Goal: Information Seeking & Learning: Learn about a topic

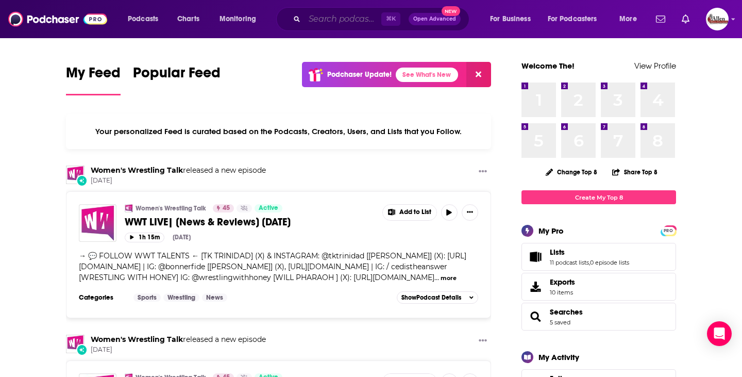
click at [317, 19] on input "Search podcasts, credits, & more..." at bounding box center [343, 19] width 77 height 16
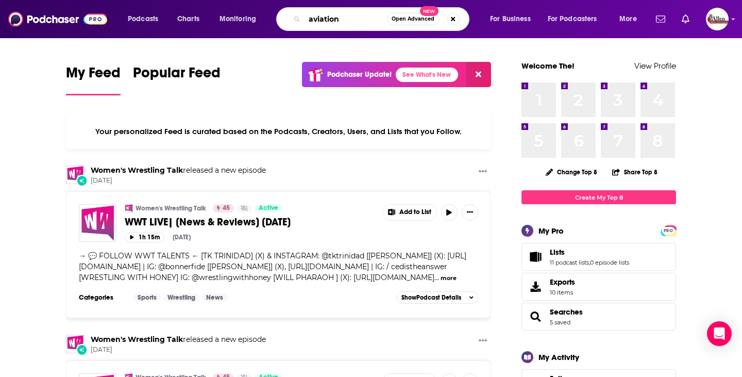
type input "aviation"
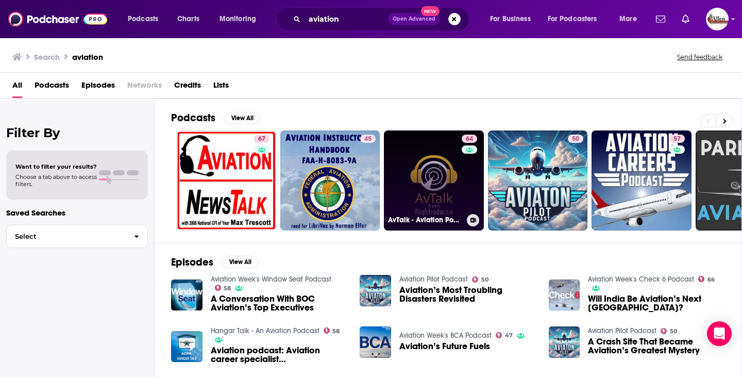
click at [452, 187] on link "64 AvTalk - Aviation Podcast" at bounding box center [434, 180] width 100 height 100
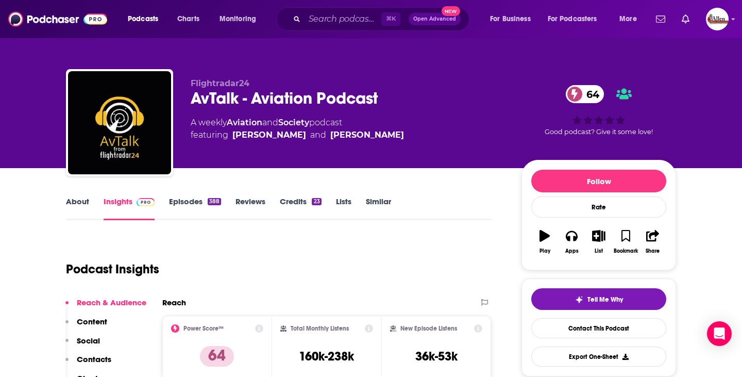
click at [188, 204] on link "Episodes 388" at bounding box center [195, 208] width 52 height 24
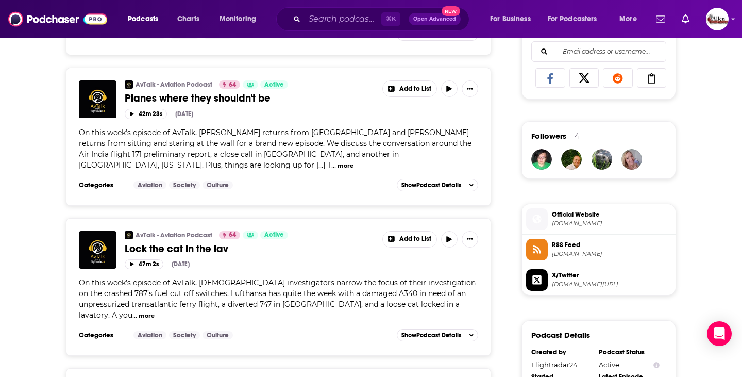
scroll to position [672, 0]
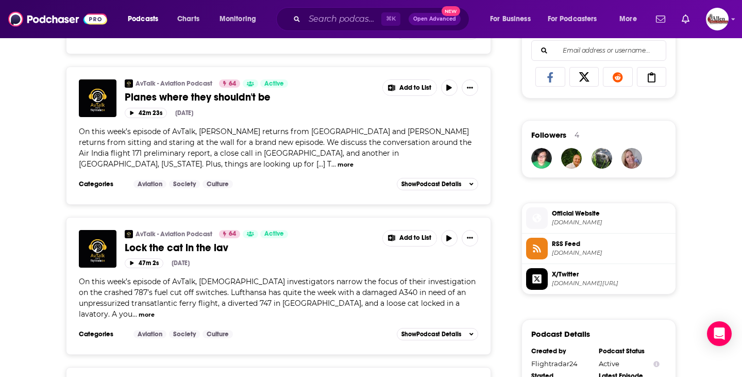
click at [354, 160] on button "more" at bounding box center [346, 164] width 16 height 9
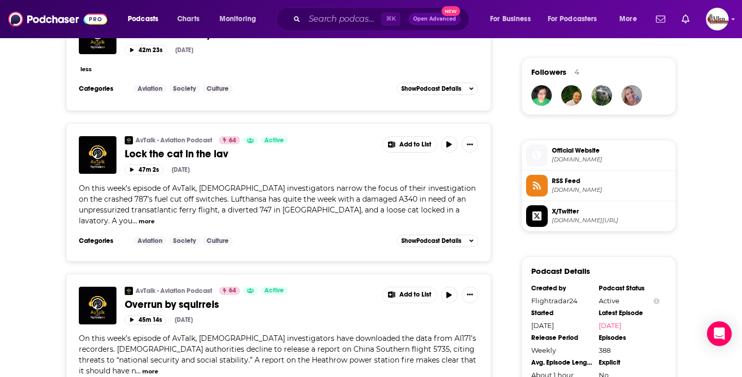
scroll to position [901, 0]
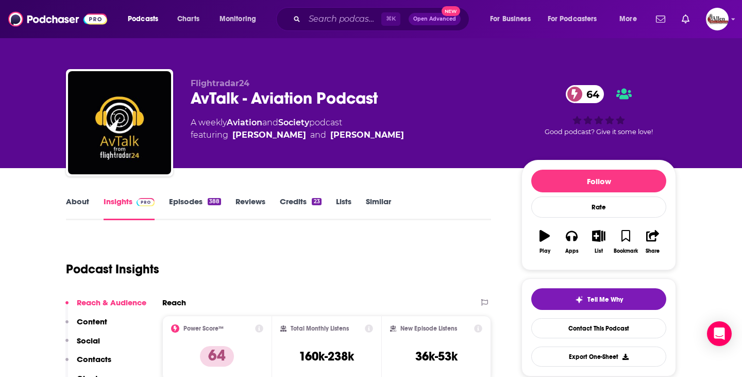
click at [251, 122] on link "Aviation" at bounding box center [245, 123] width 36 height 10
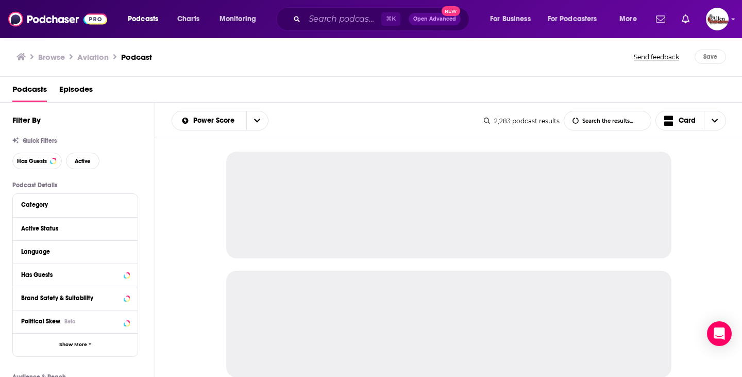
scroll to position [26, 0]
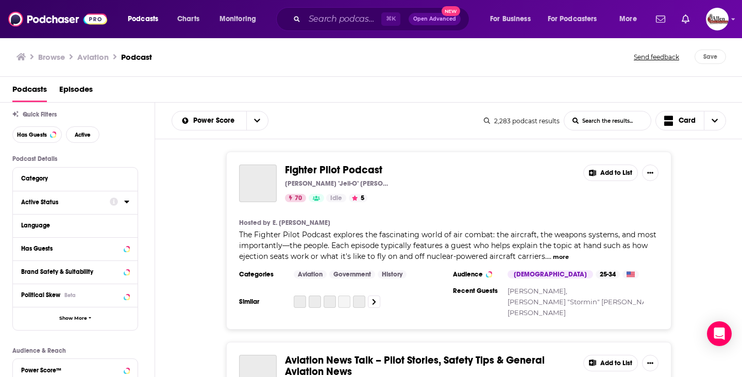
click at [86, 203] on div "Active Status" at bounding box center [62, 201] width 82 height 7
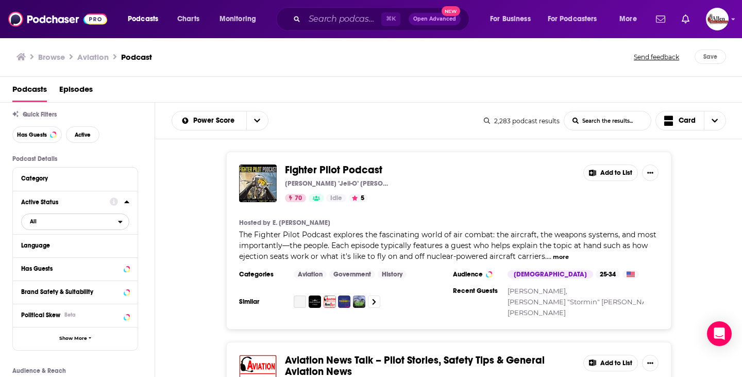
click at [75, 226] on span "All" at bounding box center [70, 220] width 96 height 13
click at [72, 253] on div "Active 335" at bounding box center [78, 255] width 115 height 17
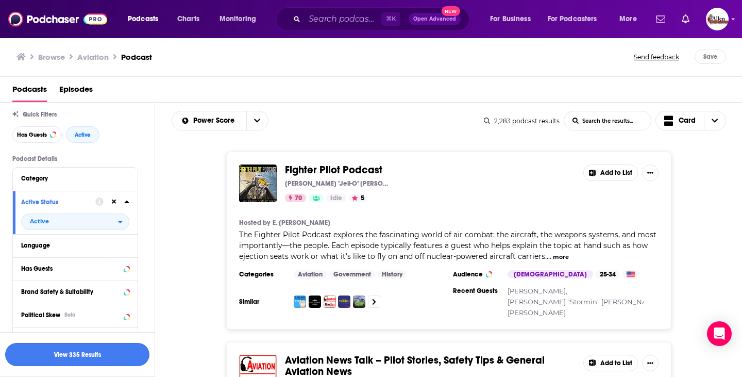
click at [72, 354] on button "View 335 Results" at bounding box center [77, 354] width 144 height 23
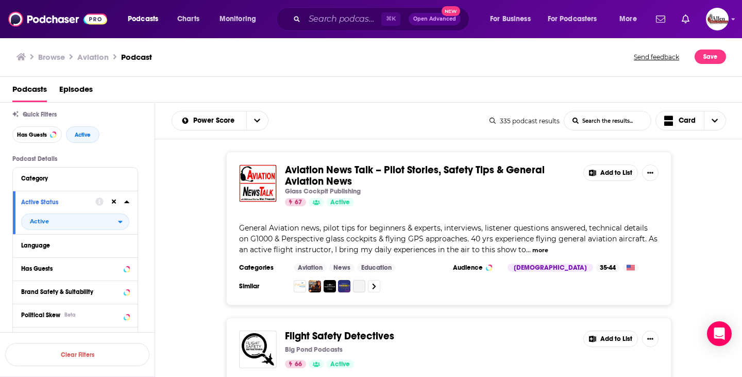
click at [163, 219] on div "Aviation News Talk – Pilot Stories, Safety Tips & General Aviation News Glass C…" at bounding box center [449, 229] width 588 height 154
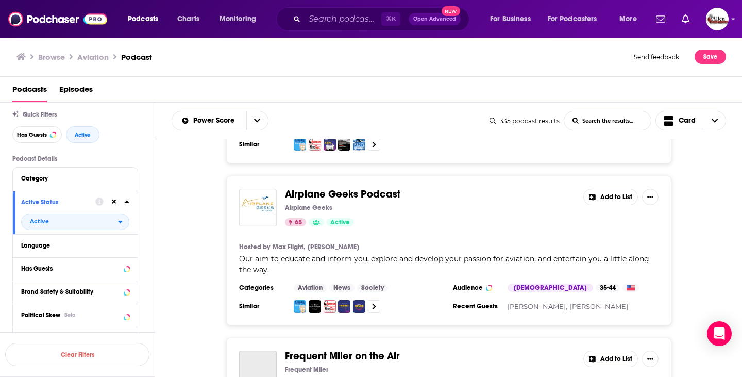
scroll to position [493, 0]
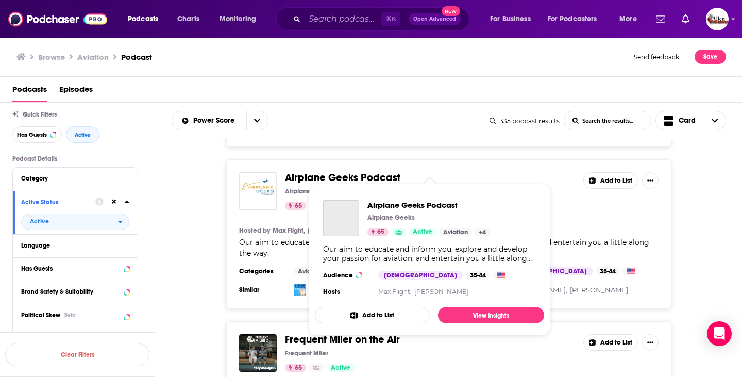
click at [329, 171] on span "Airplane Geeks Podcast" at bounding box center [342, 177] width 115 height 13
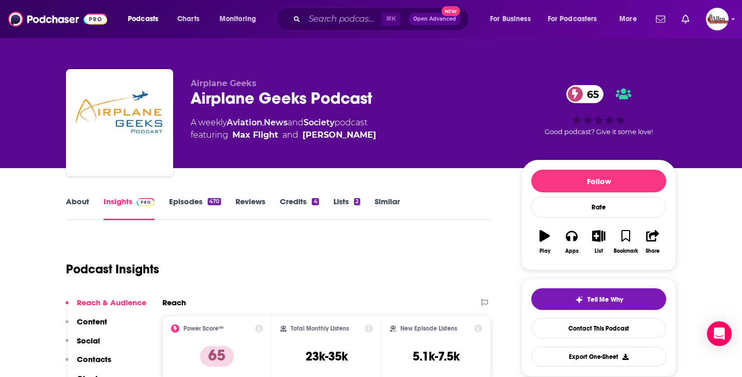
click at [173, 203] on link "Episodes 470" at bounding box center [195, 208] width 52 height 24
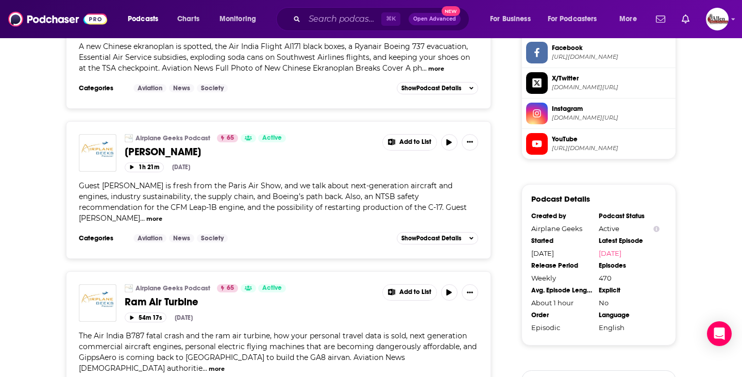
scroll to position [941, 0]
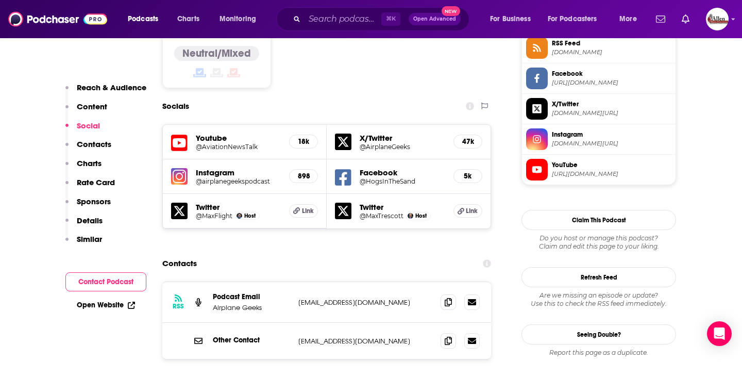
scroll to position [902, 0]
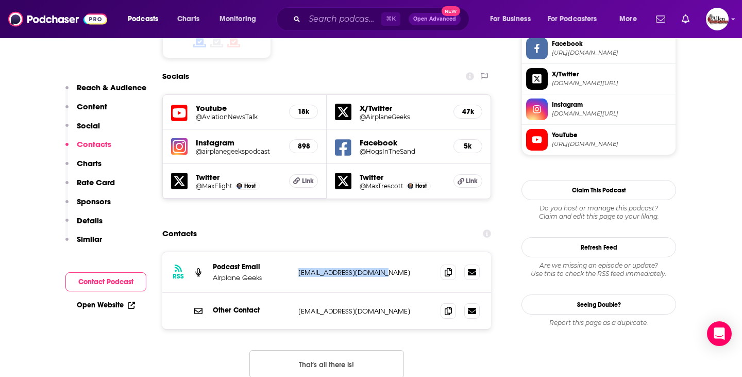
drag, startPoint x: 295, startPoint y: 222, endPoint x: 389, endPoint y: 222, distance: 93.3
click at [389, 252] on div "RSS Podcast Email Airplane Geeks [EMAIL_ADDRESS][DOMAIN_NAME] [EMAIL_ADDRESS][D…" at bounding box center [326, 272] width 329 height 41
copy p "[EMAIL_ADDRESS][DOMAIN_NAME]"
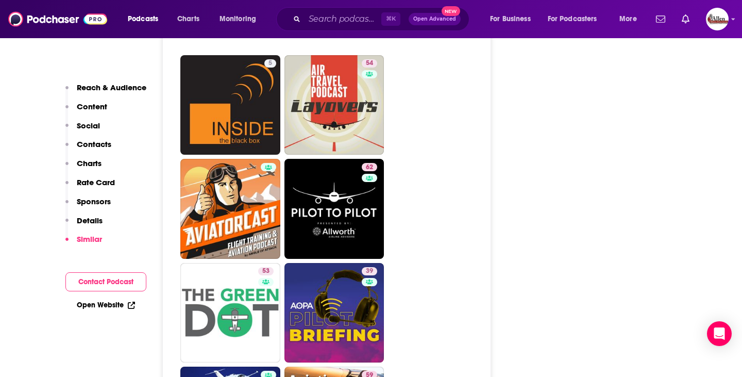
scroll to position [2845, 0]
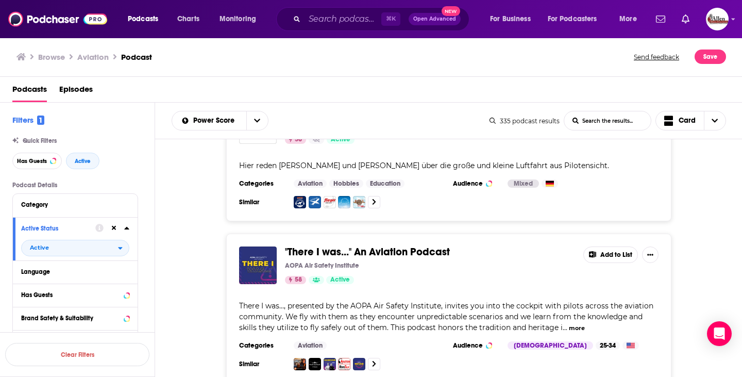
scroll to position [3815, 0]
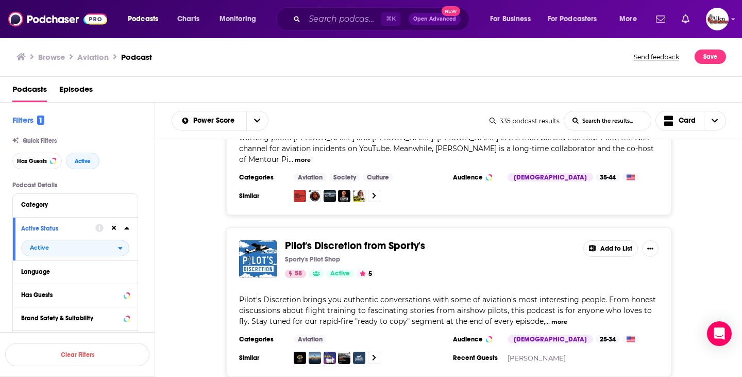
scroll to position [5237, 0]
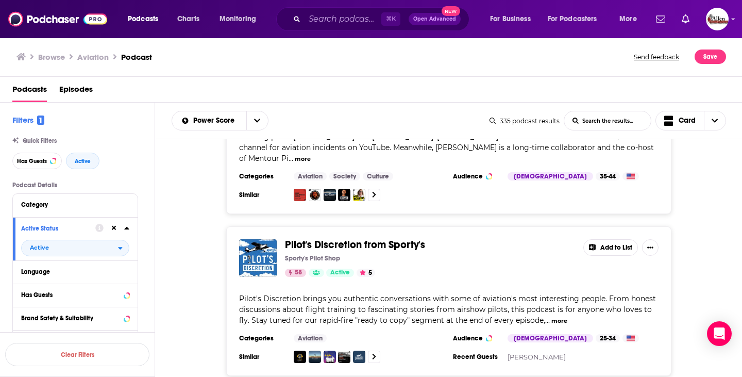
click at [551, 316] on button "more" at bounding box center [559, 320] width 16 height 9
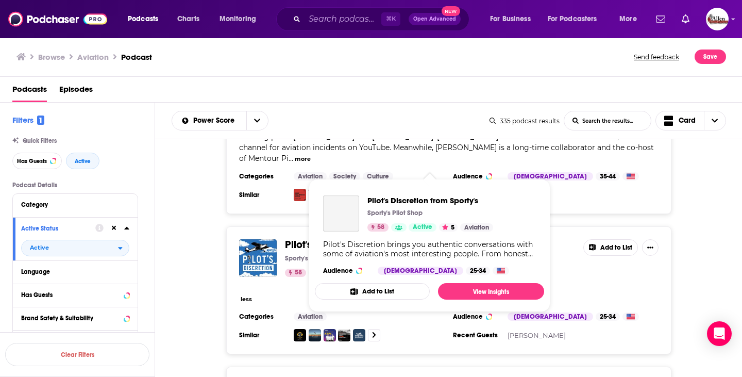
click at [338, 238] on span "Pilot's Discretion from Sporty's" at bounding box center [355, 244] width 140 height 13
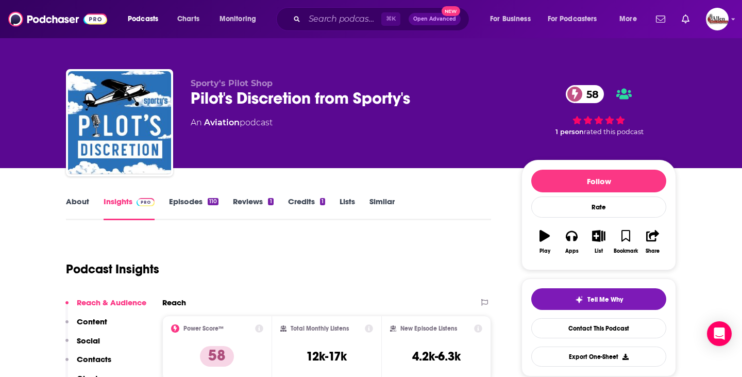
click at [189, 205] on link "Episodes 110" at bounding box center [193, 208] width 49 height 24
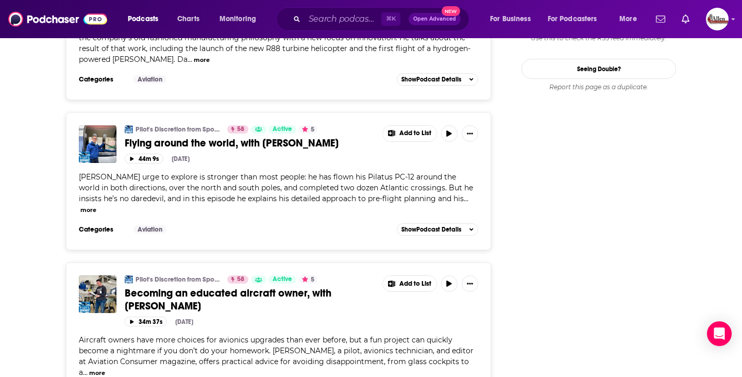
scroll to position [1144, 0]
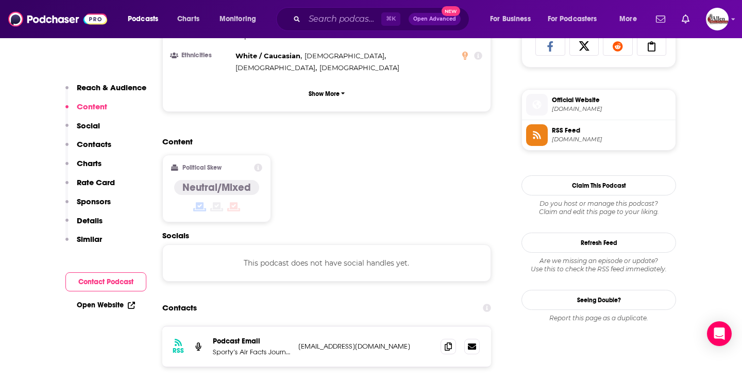
scroll to position [774, 0]
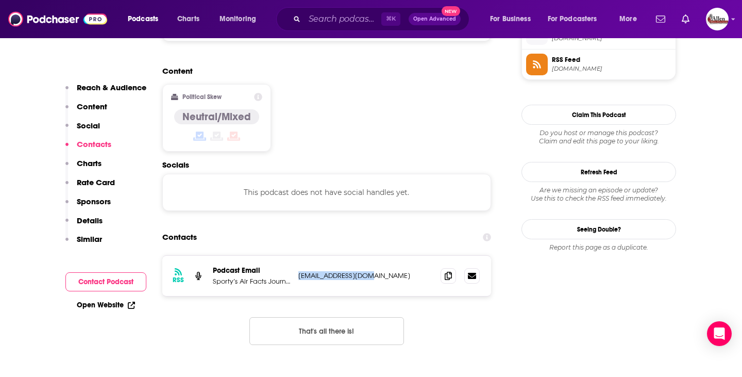
drag, startPoint x: 298, startPoint y: 237, endPoint x: 396, endPoint y: 237, distance: 97.9
click at [396, 271] on p "[EMAIL_ADDRESS][DOMAIN_NAME]" at bounding box center [365, 275] width 134 height 9
copy p "[EMAIL_ADDRESS][DOMAIN_NAME]"
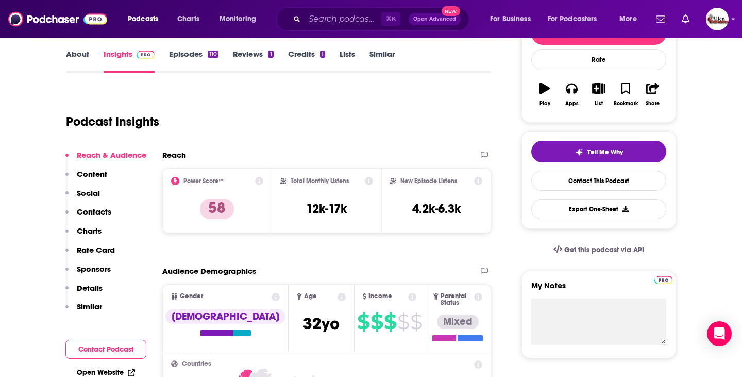
scroll to position [0, 0]
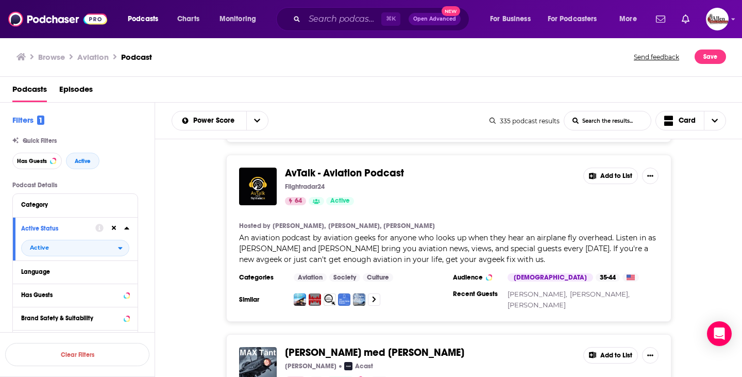
scroll to position [996, 0]
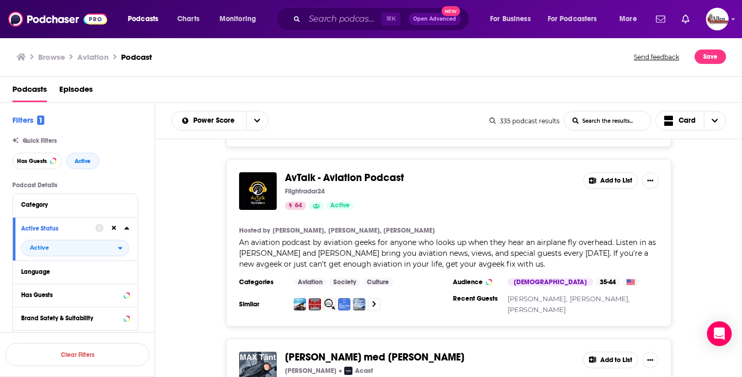
click at [373, 171] on span "AvTalk - Aviation Podcast" at bounding box center [344, 177] width 119 height 13
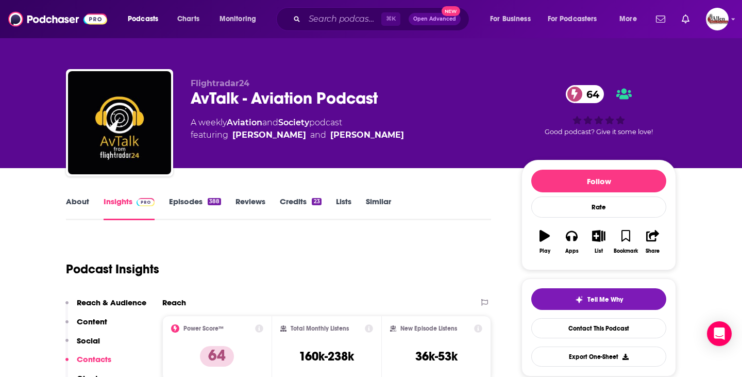
click at [188, 205] on link "Episodes 388" at bounding box center [195, 208] width 52 height 24
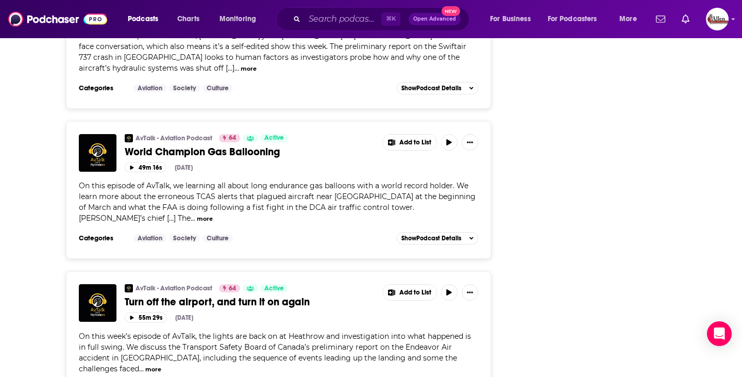
scroll to position [2877, 0]
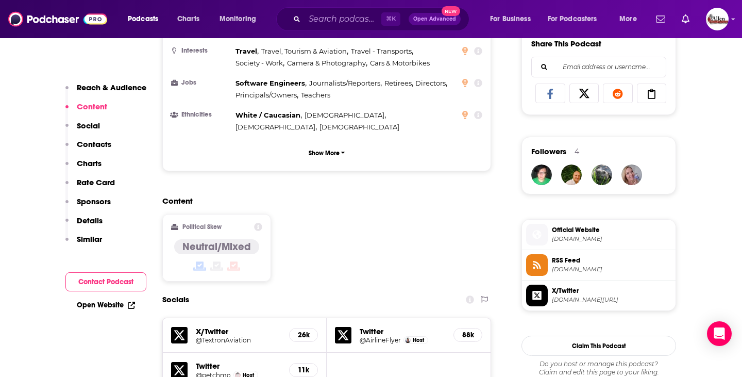
scroll to position [846, 0]
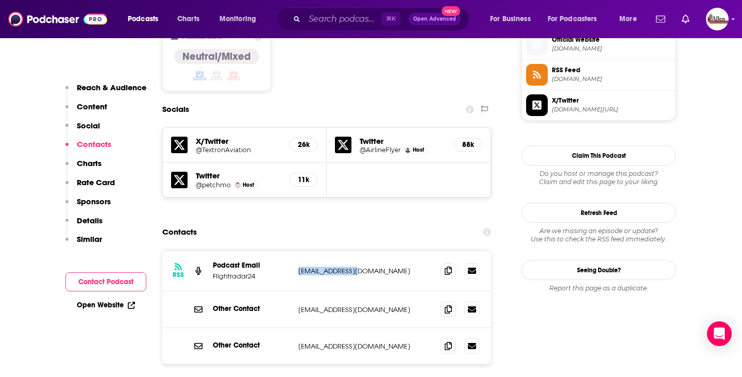
drag, startPoint x: 297, startPoint y: 225, endPoint x: 374, endPoint y: 224, distance: 77.3
click at [374, 250] on div "RSS Podcast Email Flightradar24 [EMAIL_ADDRESS][DOMAIN_NAME] [EMAIL_ADDRESS][DO…" at bounding box center [326, 270] width 329 height 41
copy p "[EMAIL_ADDRESS][DOMAIN_NAME]"
click at [341, 222] on div "Contacts" at bounding box center [326, 232] width 329 height 20
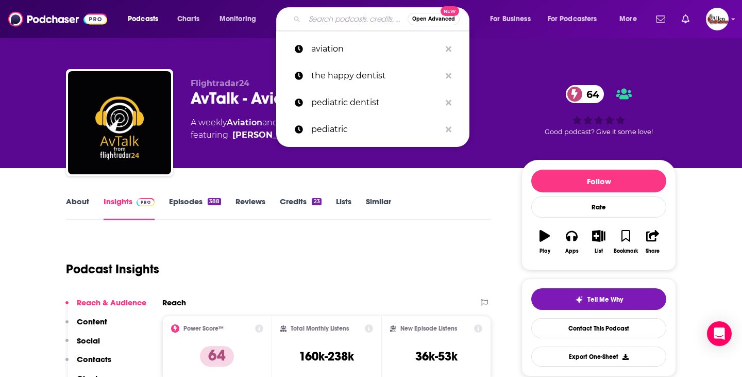
click at [355, 12] on input "Search podcasts, credits, & more..." at bounding box center [356, 19] width 103 height 16
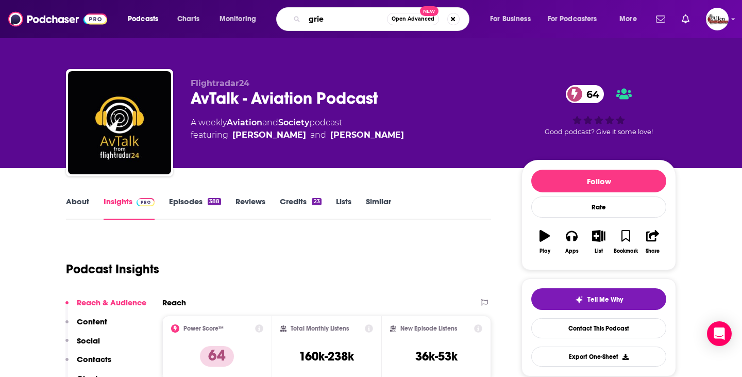
type input "grief"
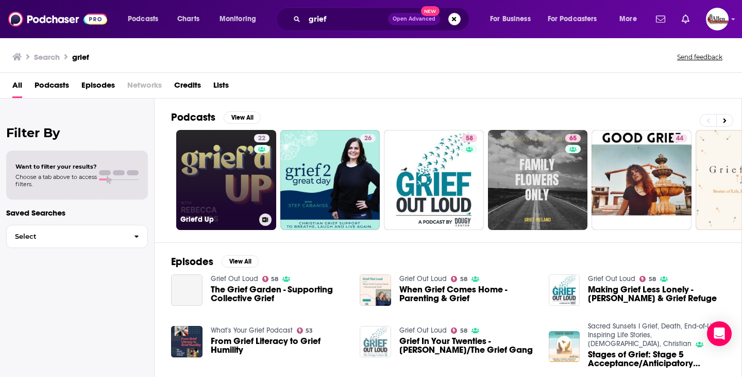
click at [237, 191] on link "22 Grief'd Up" at bounding box center [226, 180] width 100 height 100
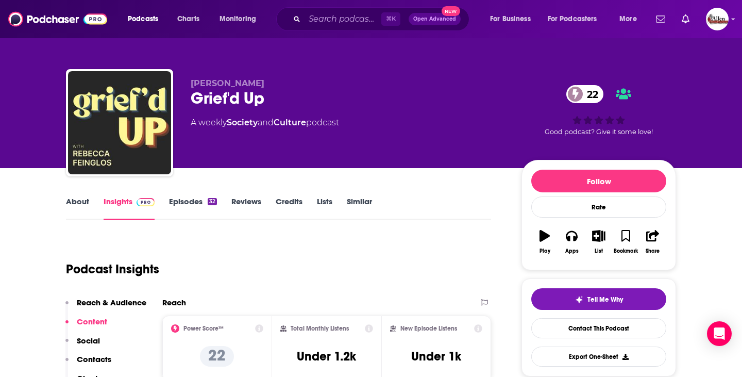
click at [195, 202] on link "Episodes 32" at bounding box center [193, 208] width 48 height 24
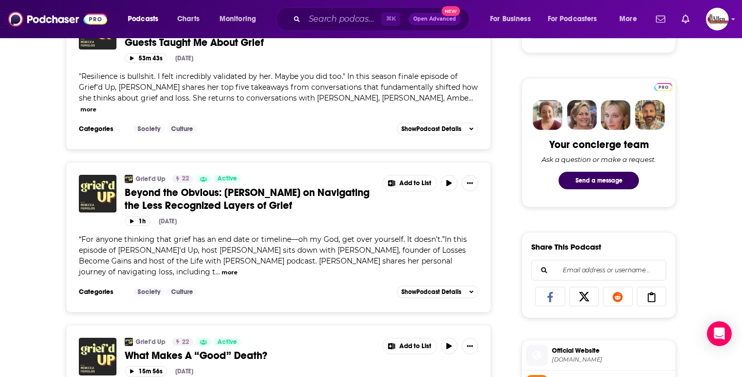
scroll to position [491, 0]
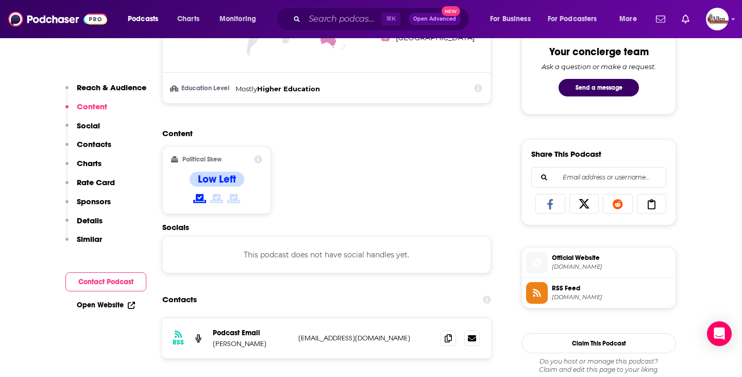
scroll to position [580, 0]
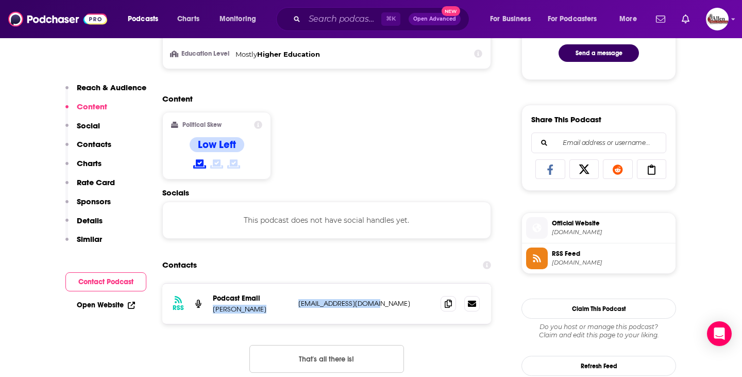
drag, startPoint x: 293, startPoint y: 305, endPoint x: 387, endPoint y: 305, distance: 93.3
click at [387, 305] on div "RSS Podcast Email [PERSON_NAME] [EMAIL_ADDRESS][DOMAIN_NAME] [EMAIL_ADDRESS][DO…" at bounding box center [326, 303] width 329 height 40
click at [312, 267] on div "Contacts" at bounding box center [326, 265] width 329 height 20
drag, startPoint x: 298, startPoint y: 305, endPoint x: 398, endPoint y: 305, distance: 100.0
click at [398, 305] on div "RSS Podcast Email [PERSON_NAME] [EMAIL_ADDRESS][DOMAIN_NAME] [EMAIL_ADDRESS][DO…" at bounding box center [326, 303] width 329 height 40
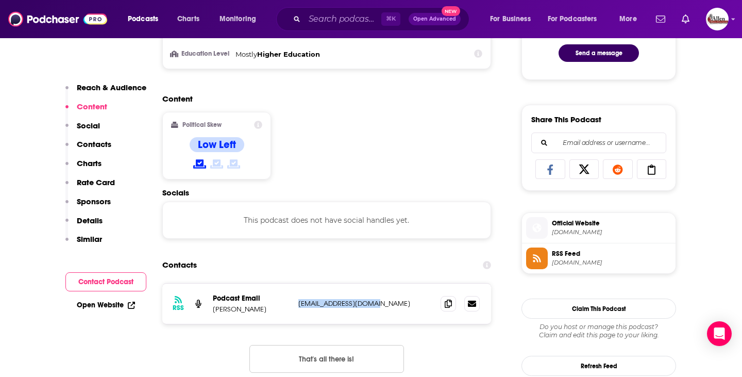
copy p "[EMAIL_ADDRESS][DOMAIN_NAME]"
click at [382, 153] on div "Content Political Skew Low Left" at bounding box center [326, 141] width 329 height 94
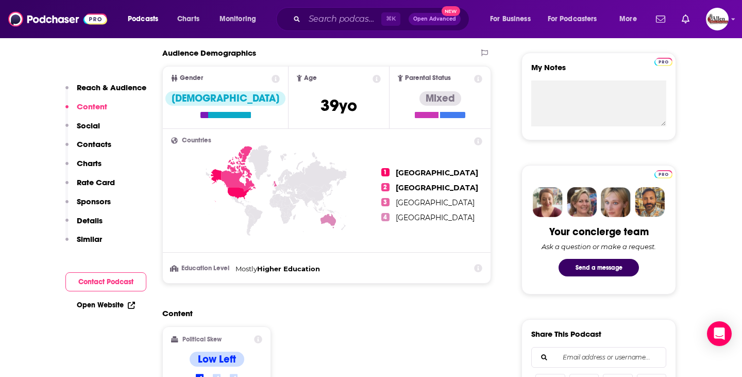
scroll to position [0, 0]
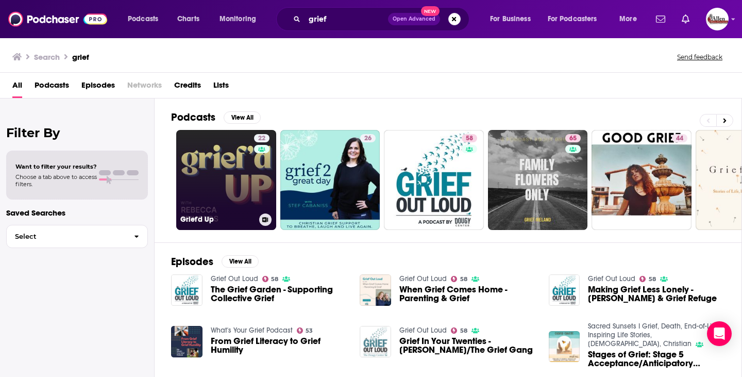
click at [215, 186] on link "22 Grief'd Up" at bounding box center [226, 180] width 100 height 100
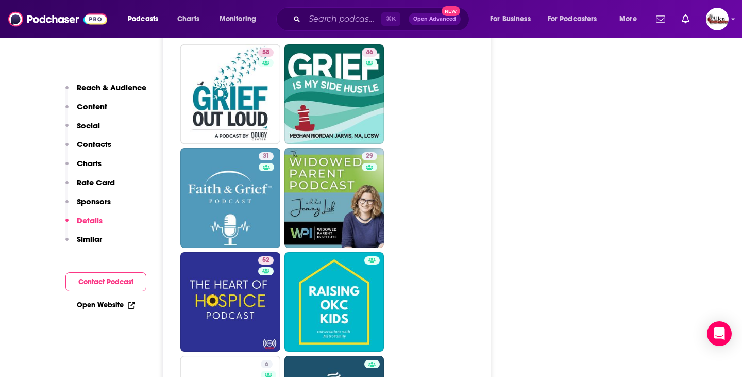
scroll to position [1515, 0]
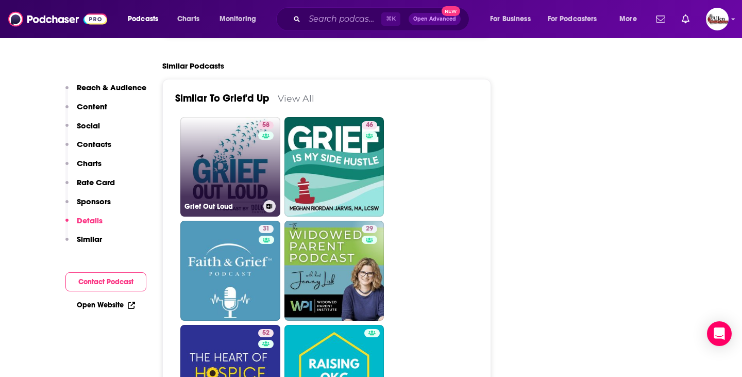
click at [240, 176] on link "58 Grief Out Loud" at bounding box center [230, 167] width 100 height 100
type input "[URL][DOMAIN_NAME]"
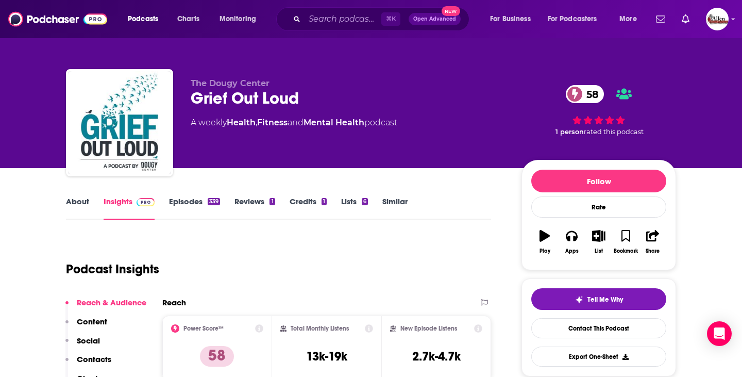
click at [195, 206] on link "Episodes 339" at bounding box center [194, 208] width 51 height 24
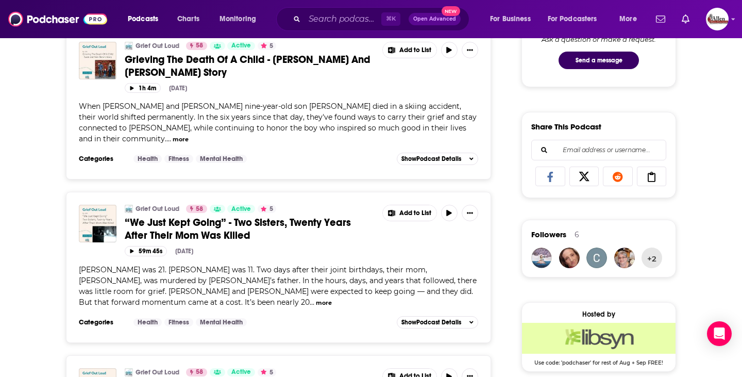
scroll to position [811, 0]
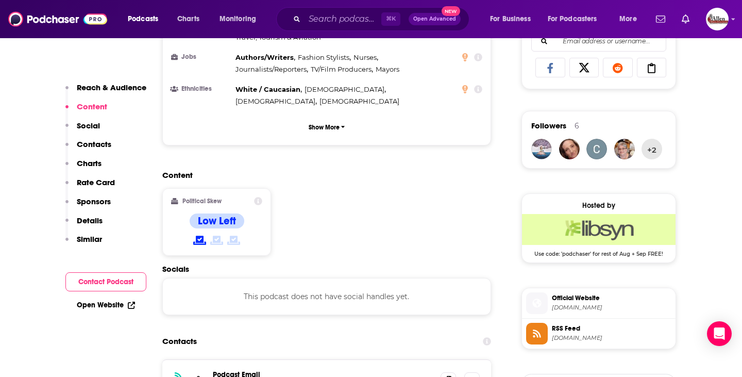
scroll to position [911, 0]
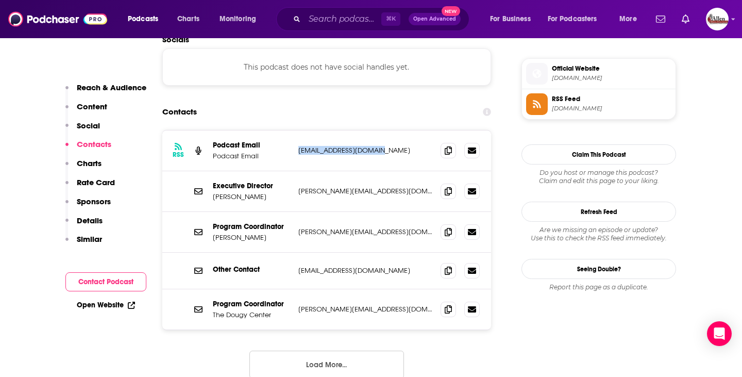
drag, startPoint x: 299, startPoint y: 112, endPoint x: 385, endPoint y: 113, distance: 86.6
click at [385, 146] on p "[EMAIL_ADDRESS][DOMAIN_NAME]" at bounding box center [365, 150] width 134 height 9
copy p "[EMAIL_ADDRESS][DOMAIN_NAME]"
click at [195, 316] on div "RSS Podcast Email Podcast Email [EMAIL_ADDRESS][DOMAIN_NAME] [EMAIL_ADDRESS][DO…" at bounding box center [326, 262] width 329 height 265
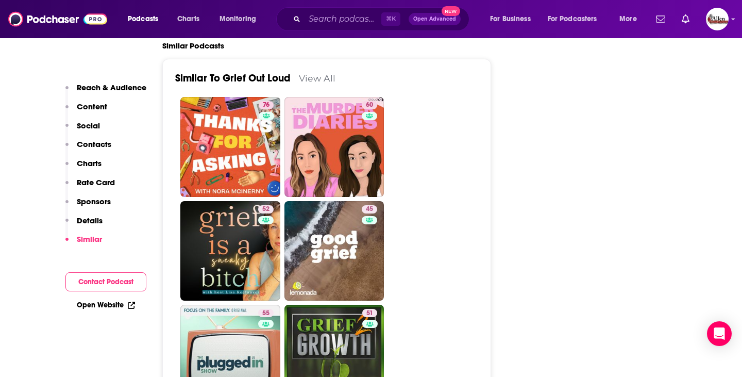
scroll to position [1998, 0]
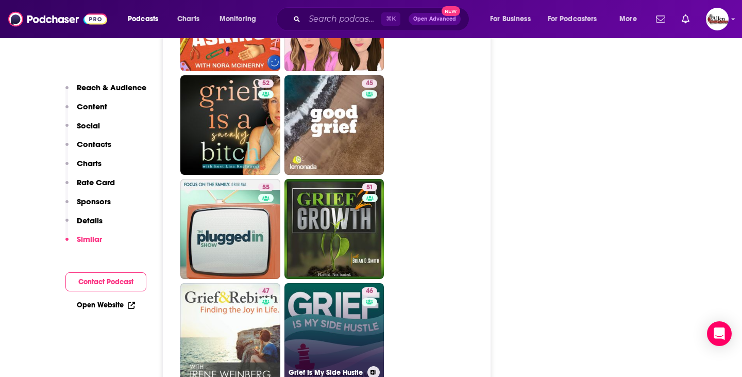
click at [351, 301] on link "46 Grief Is My Side Hustle" at bounding box center [334, 333] width 100 height 100
type input "[URL][DOMAIN_NAME]"
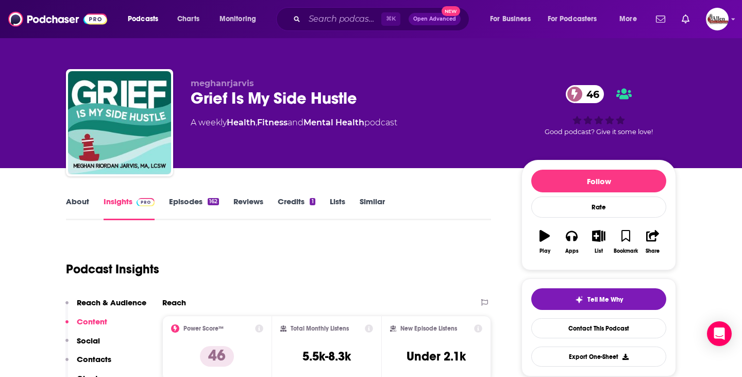
click at [179, 212] on link "Episodes 162" at bounding box center [194, 208] width 50 height 24
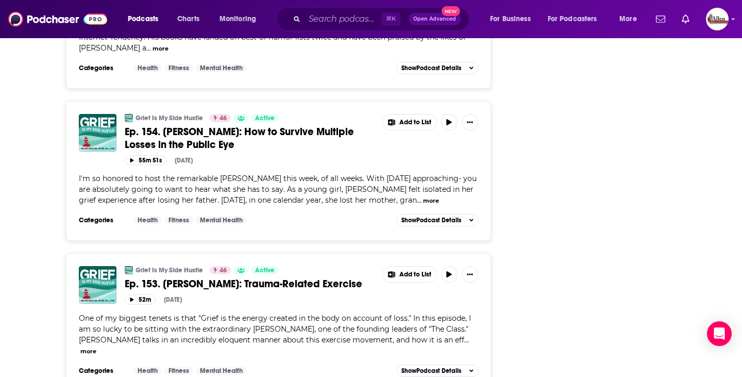
scroll to position [1572, 0]
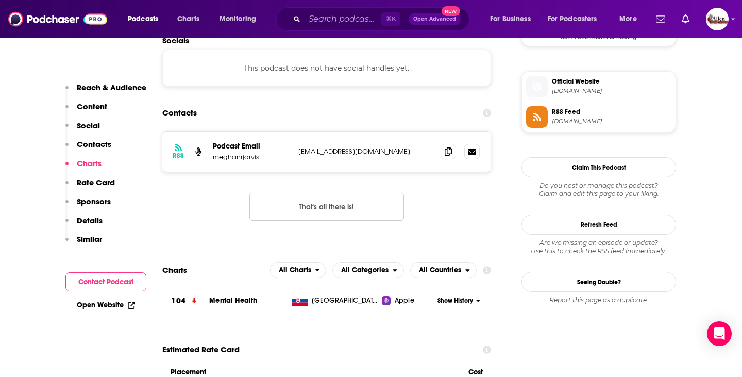
scroll to position [876, 0]
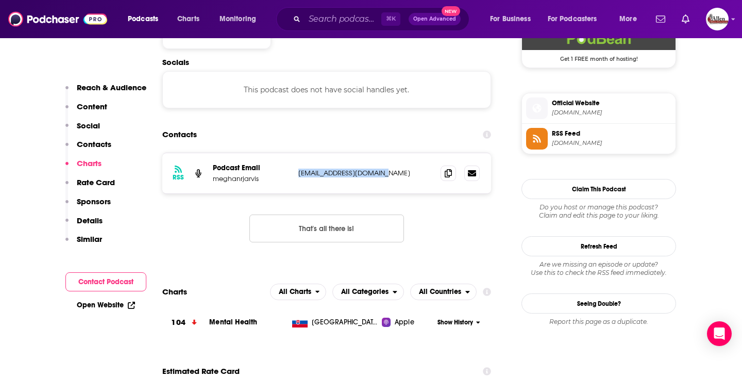
drag, startPoint x: 295, startPoint y: 146, endPoint x: 385, endPoint y: 146, distance: 90.7
click at [385, 153] on div "RSS Podcast Email meghanrjarvis [EMAIL_ADDRESS][DOMAIN_NAME] [EMAIL_ADDRESS][DO…" at bounding box center [326, 173] width 329 height 40
copy p "[EMAIL_ADDRESS][DOMAIN_NAME]"
click at [734, 28] on div "Podcasts Charts Monitoring ⌘ K Open Advanced New For Business For Podcasters Mo…" at bounding box center [371, 19] width 742 height 38
click at [725, 25] on img "Logged in as AllenMedia" at bounding box center [717, 19] width 23 height 23
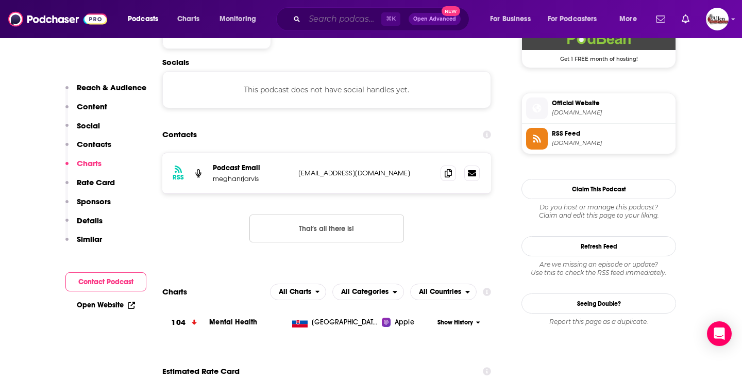
click at [341, 21] on input "Search podcasts, credits, & more..." at bounding box center [343, 19] width 77 height 16
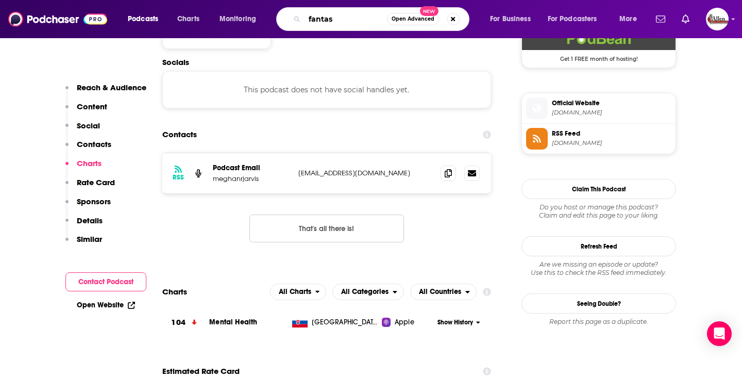
type input "fantasy"
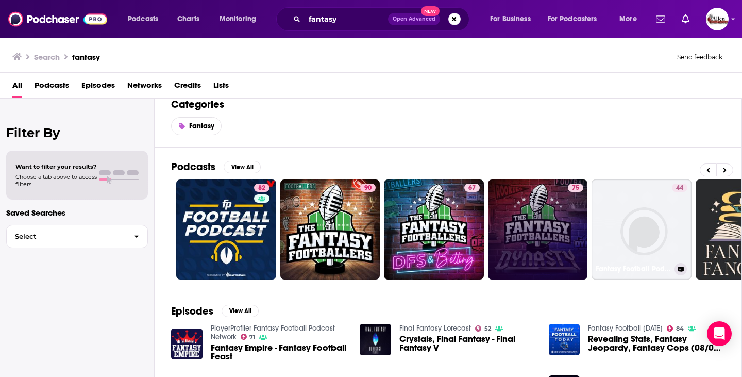
scroll to position [0, 212]
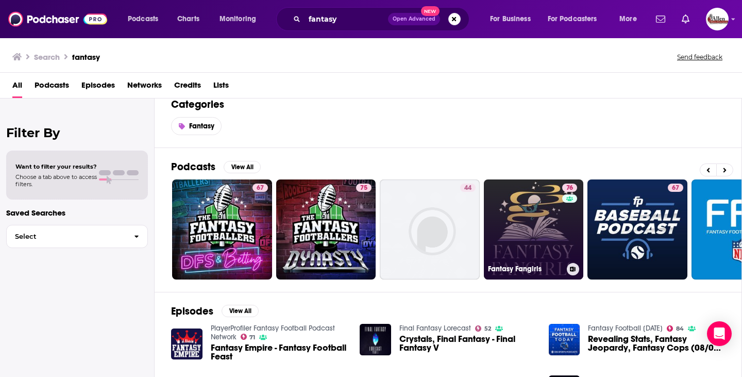
click at [534, 229] on link "76 Fantasy Fangirls" at bounding box center [534, 229] width 100 height 100
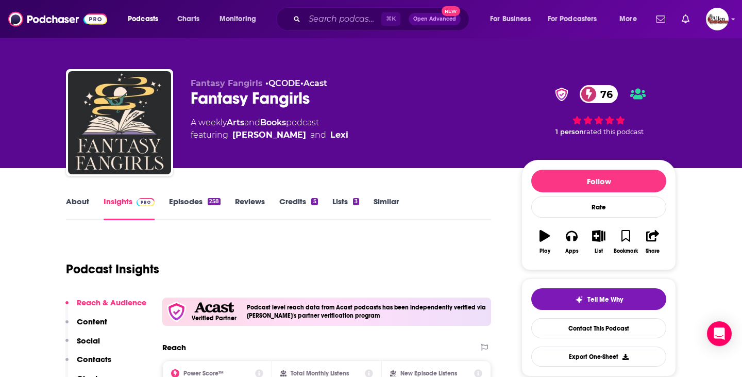
click at [194, 200] on link "Episodes 258" at bounding box center [195, 208] width 52 height 24
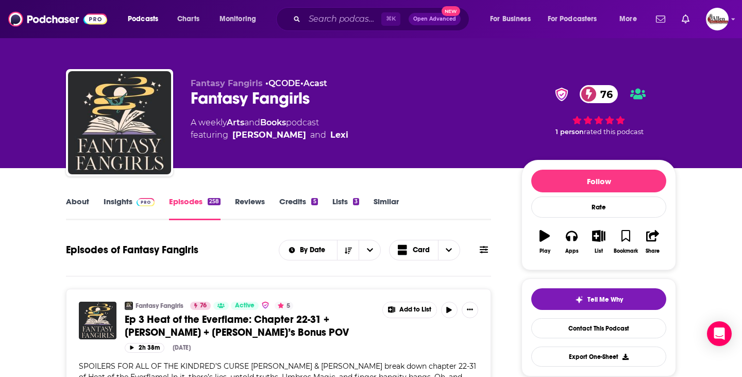
click at [278, 122] on link "Books" at bounding box center [273, 123] width 26 height 10
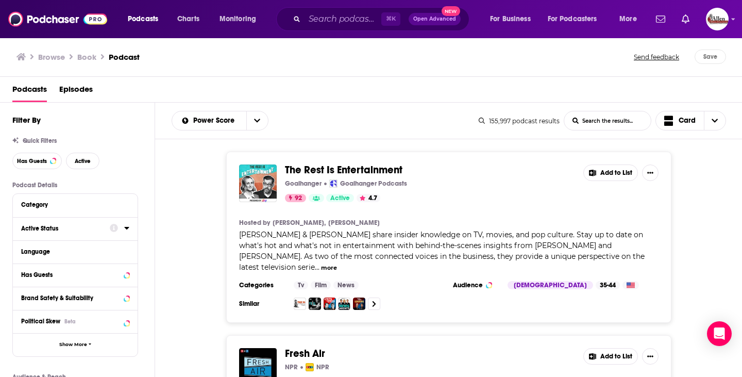
click at [85, 231] on div "Active Status" at bounding box center [62, 228] width 82 height 7
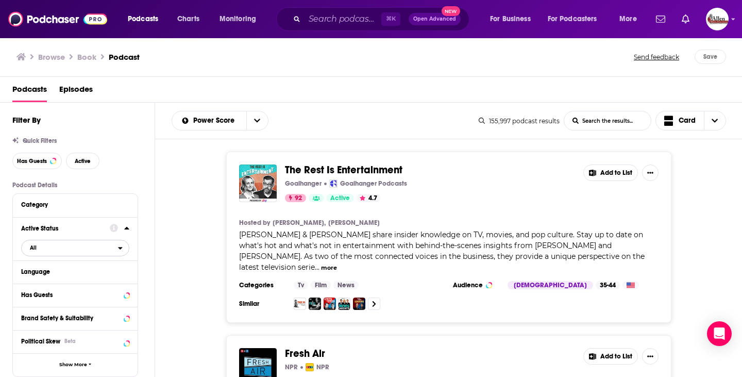
click at [81, 251] on span "All" at bounding box center [70, 247] width 96 height 13
click at [80, 275] on div "Active 9k" at bounding box center [78, 281] width 115 height 17
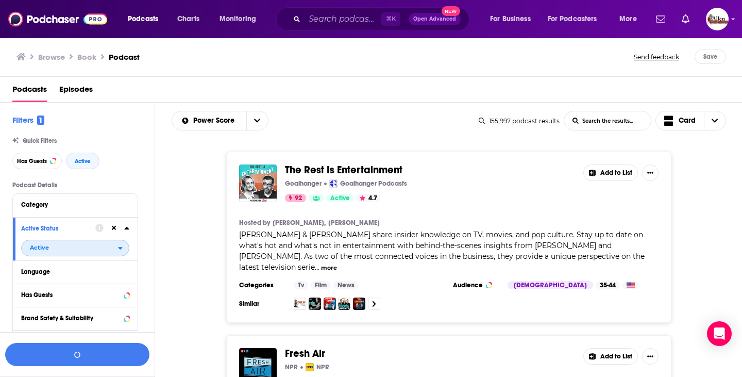
scroll to position [72, 0]
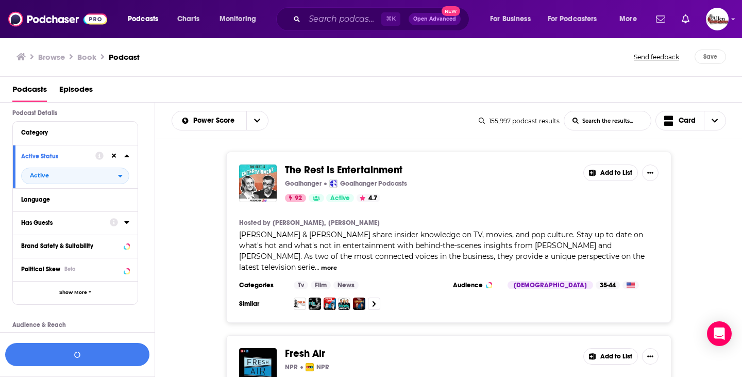
click at [92, 225] on div "Has Guests" at bounding box center [62, 222] width 82 height 7
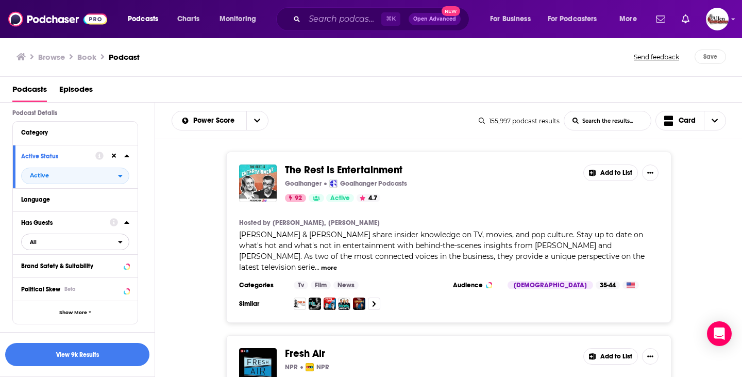
click at [81, 245] on span "All" at bounding box center [70, 241] width 96 height 13
click at [78, 275] on span "Has guests" at bounding box center [57, 276] width 62 height 6
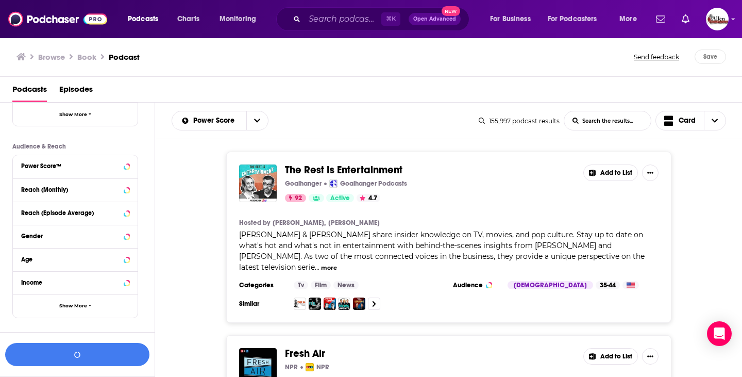
scroll to position [0, 0]
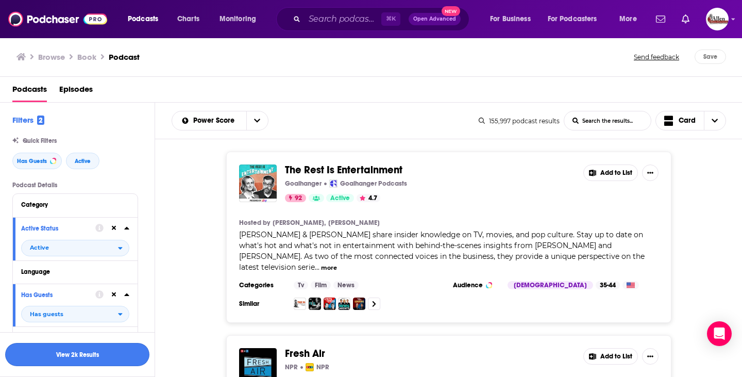
click at [77, 358] on button "View 2k Results" at bounding box center [77, 354] width 144 height 23
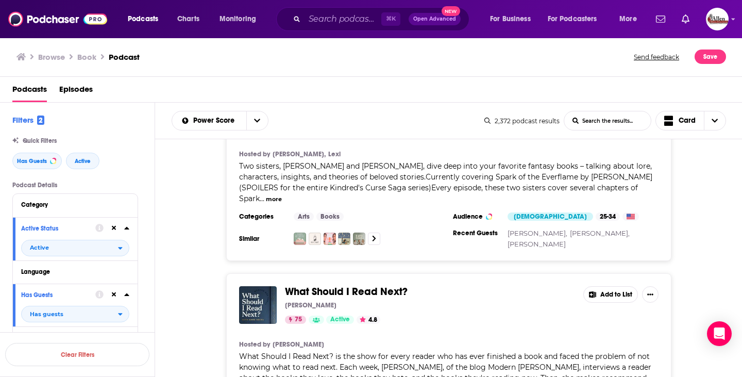
scroll to position [1237, 0]
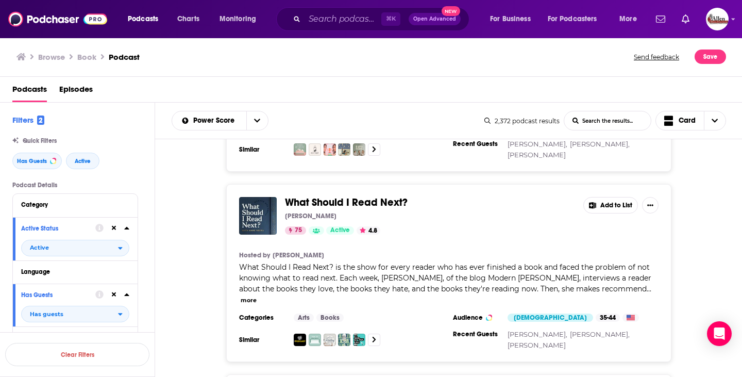
click at [257, 296] on button "more" at bounding box center [249, 300] width 16 height 9
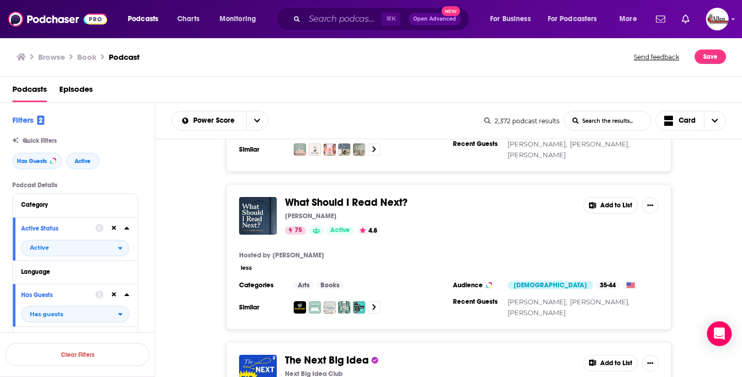
click at [362, 196] on span "What Should I Read Next?" at bounding box center [346, 202] width 123 height 13
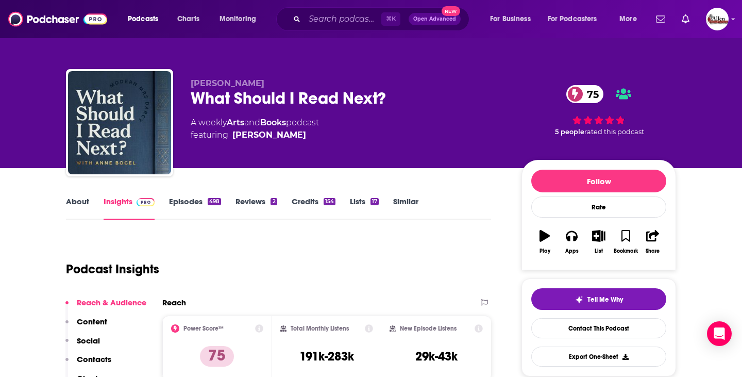
click at [196, 199] on link "Episodes 498" at bounding box center [195, 208] width 52 height 24
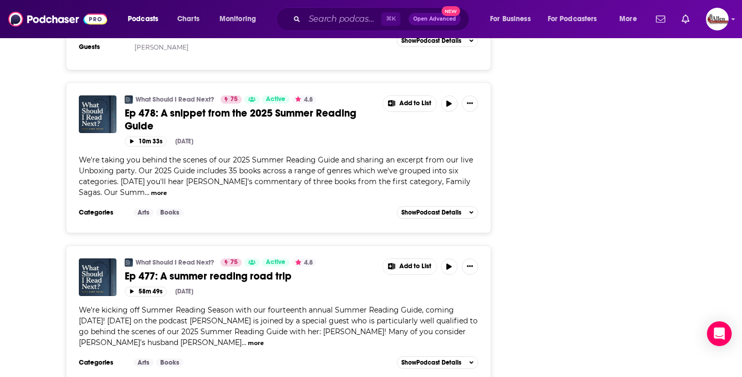
scroll to position [1941, 0]
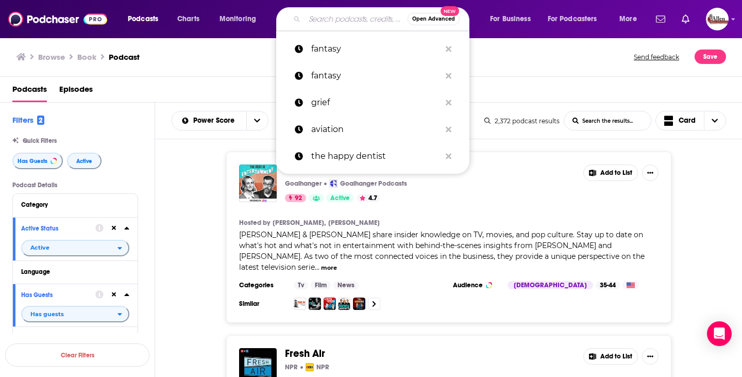
click at [309, 15] on input "Search podcasts, credits, & more..." at bounding box center [356, 19] width 103 height 16
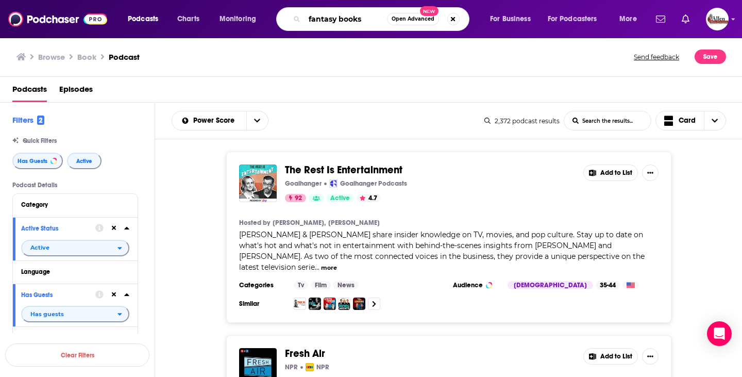
type input "fantasy books"
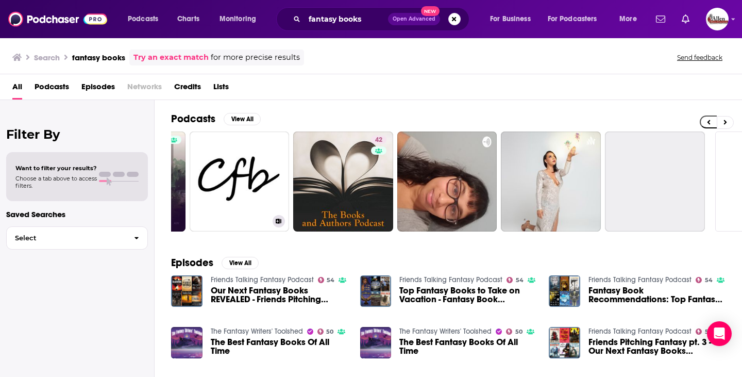
scroll to position [0, 376]
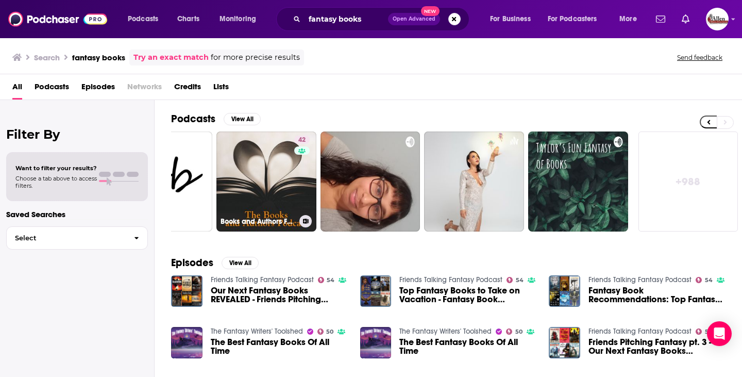
click at [295, 199] on div "42" at bounding box center [303, 175] width 18 height 79
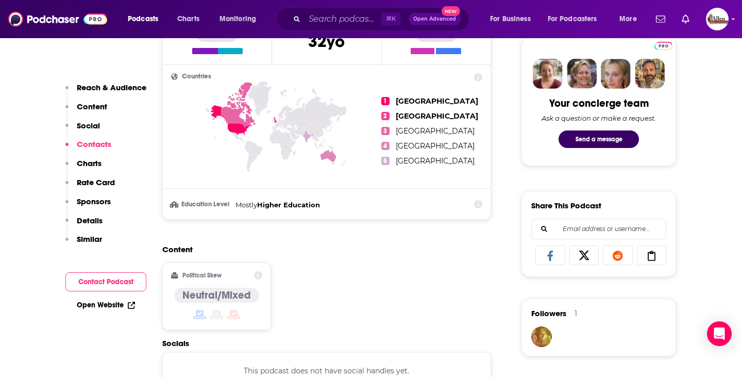
scroll to position [728, 0]
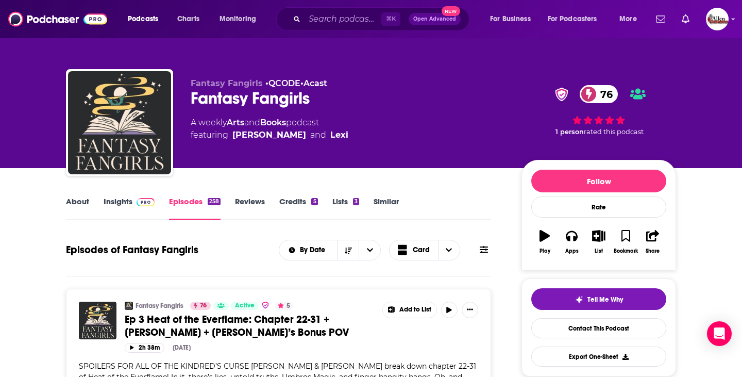
click at [109, 209] on link "Insights" at bounding box center [129, 208] width 51 height 24
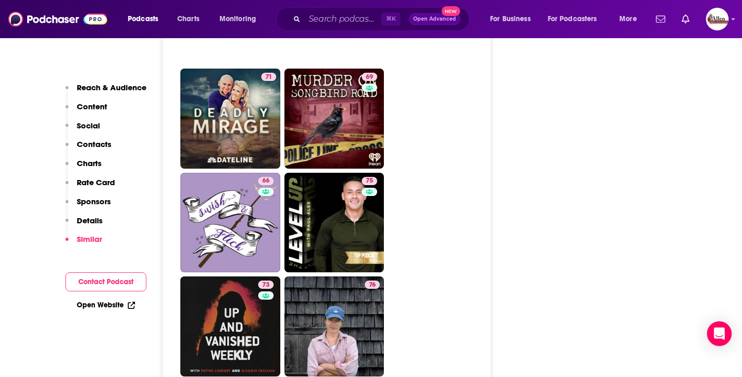
scroll to position [2667, 0]
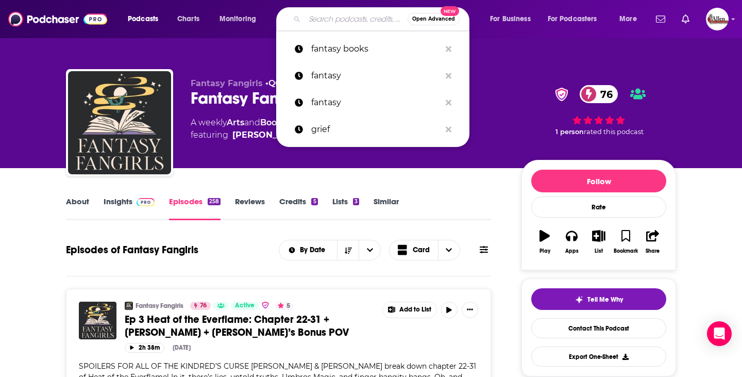
click at [354, 12] on input "Search podcasts, credits, & more..." at bounding box center [356, 19] width 103 height 16
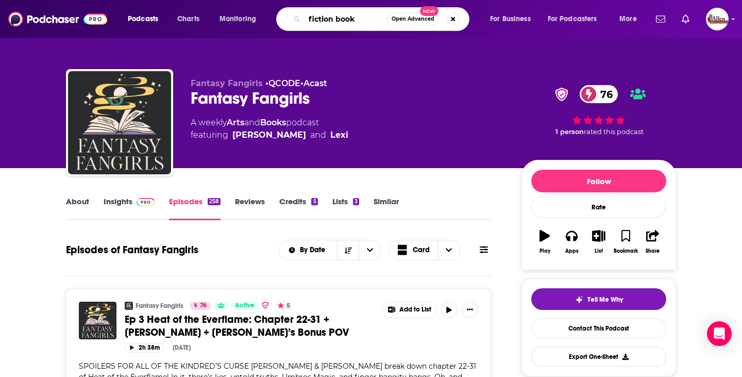
type input "fiction books"
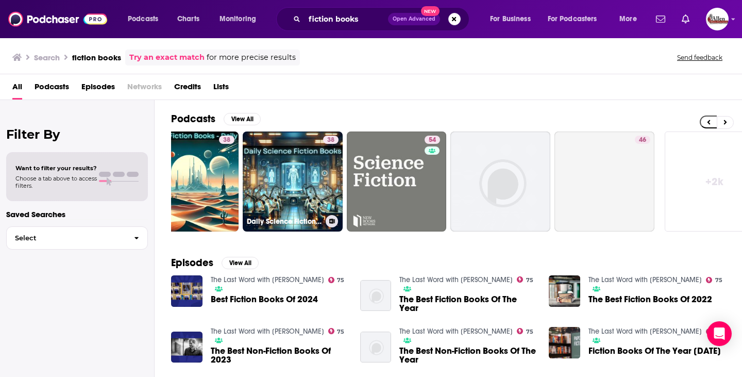
scroll to position [0, 376]
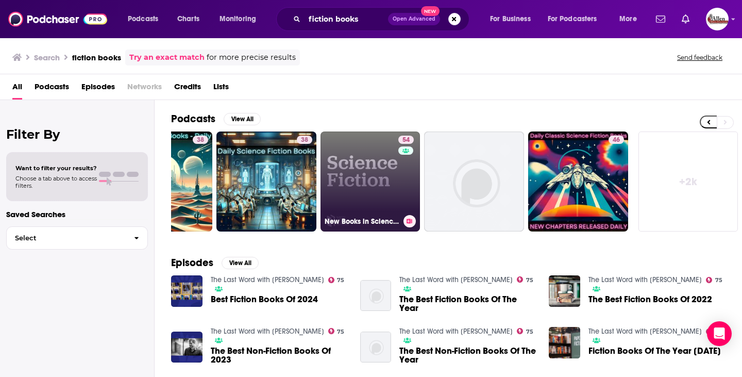
click at [378, 176] on link "54 New Books in Science Fiction" at bounding box center [371, 181] width 100 height 100
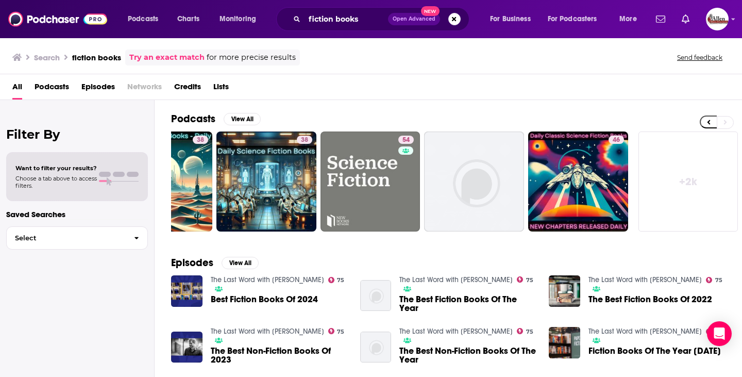
click at [686, 175] on link "+ 2k" at bounding box center [689, 181] width 100 height 100
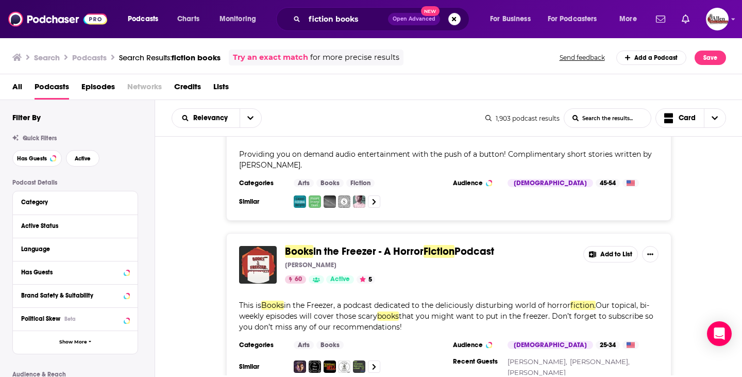
scroll to position [1701, 0]
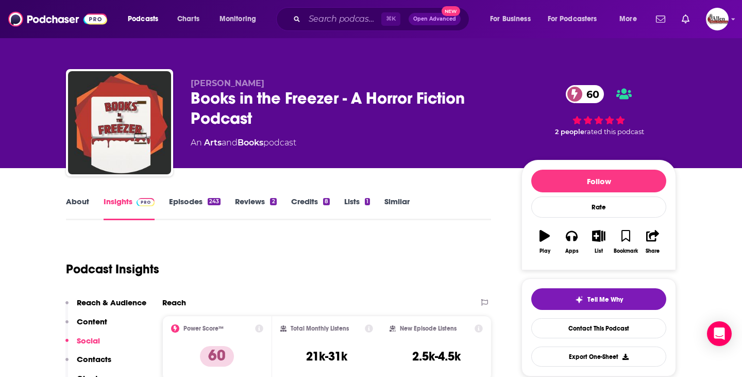
click at [191, 209] on link "Episodes 243" at bounding box center [195, 208] width 52 height 24
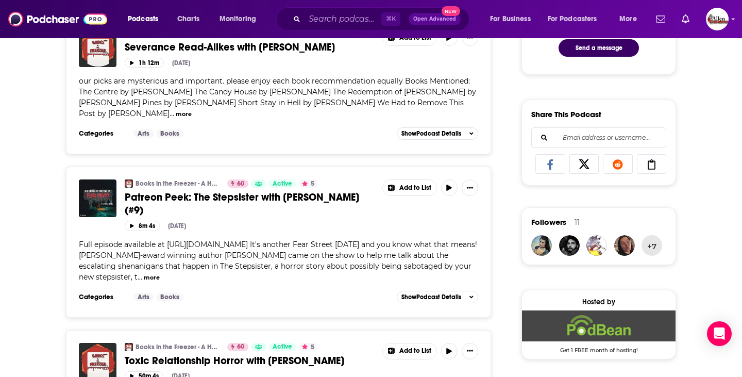
scroll to position [758, 0]
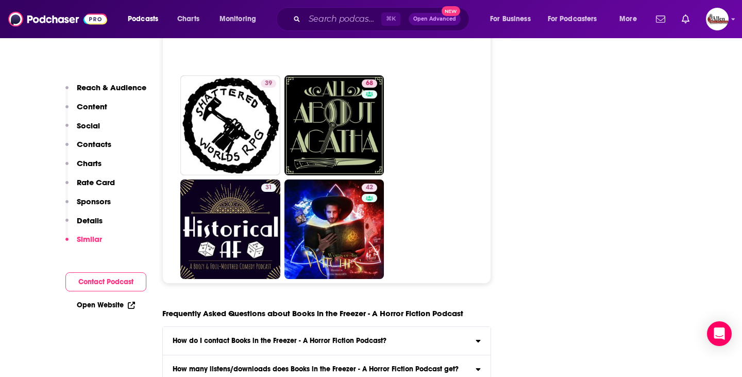
scroll to position [4974, 0]
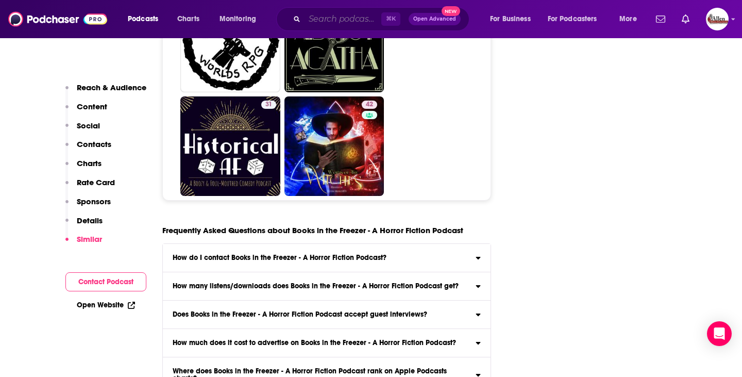
click at [324, 24] on input "Search podcasts, credits, & more..." at bounding box center [343, 19] width 77 height 16
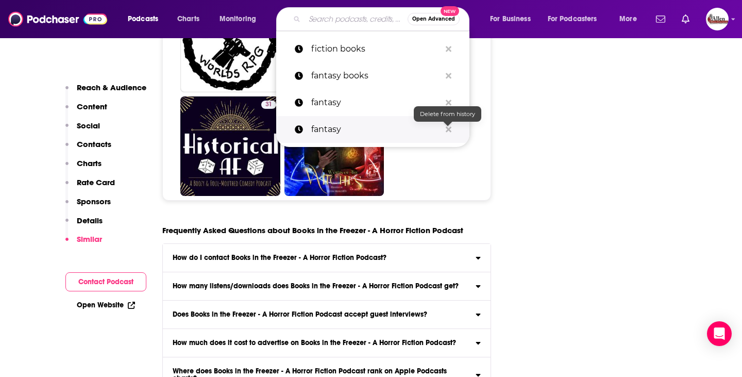
click at [448, 127] on icon "Search podcasts, credits, & more..." at bounding box center [449, 129] width 6 height 8
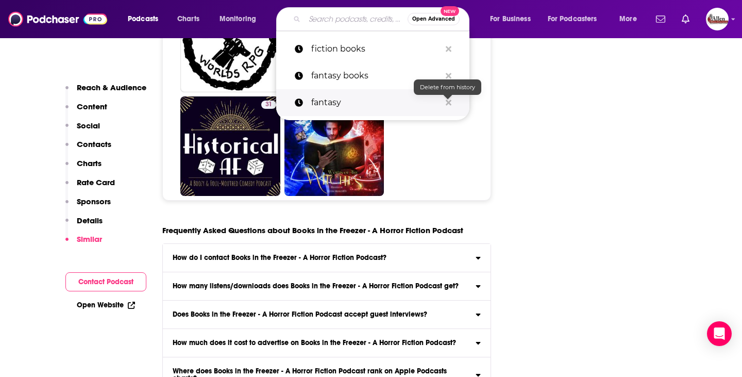
click at [448, 100] on icon "Search podcasts, credits, & more..." at bounding box center [449, 102] width 6 height 8
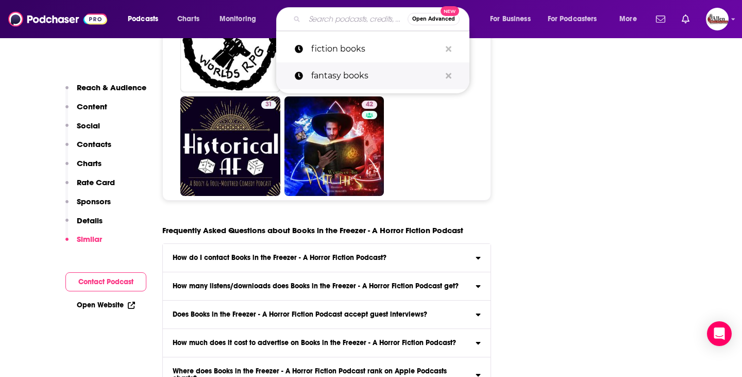
click at [376, 78] on p "fantasy books" at bounding box center [375, 75] width 129 height 27
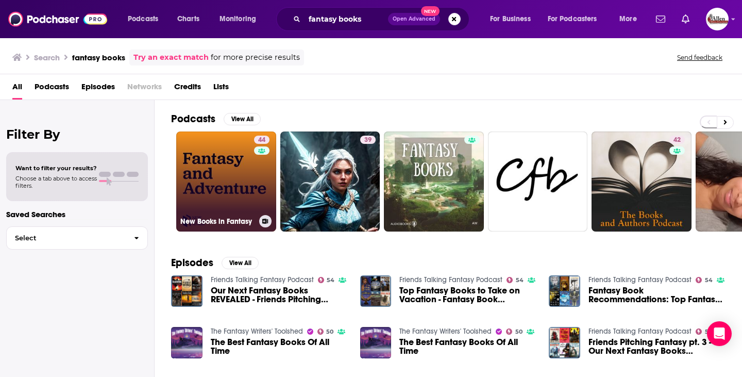
click at [217, 185] on link "44 New Books in Fantasy" at bounding box center [226, 181] width 100 height 100
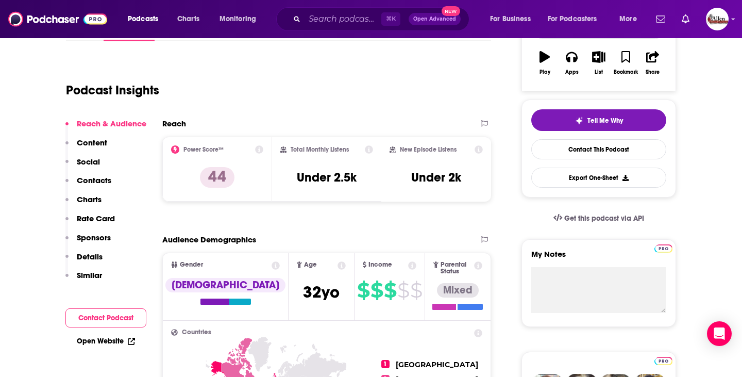
scroll to position [79, 0]
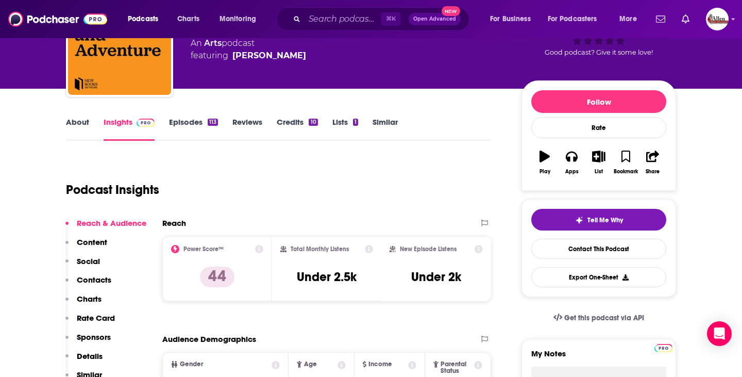
click at [188, 122] on link "Episodes 113" at bounding box center [193, 129] width 49 height 24
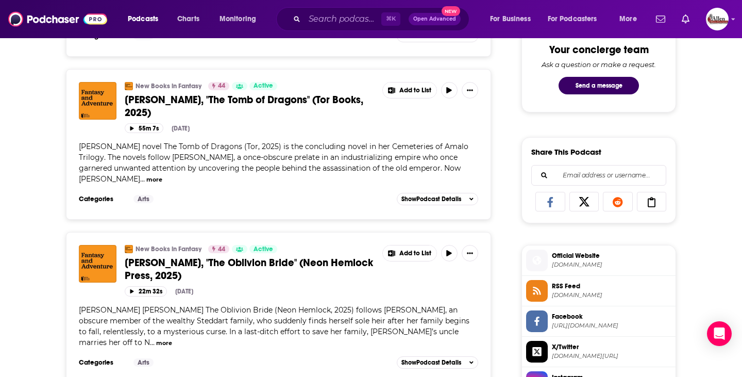
scroll to position [1001, 0]
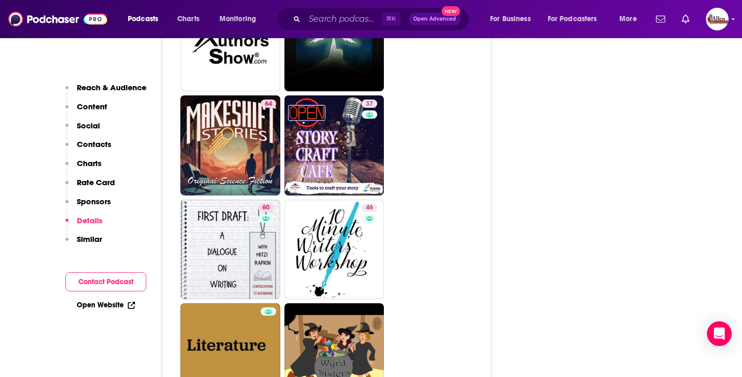
scroll to position [2473, 0]
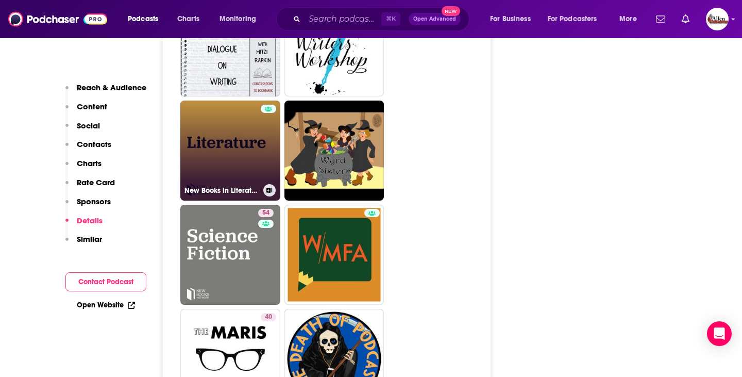
click at [256, 124] on link "New Books in Literature" at bounding box center [230, 150] width 100 height 100
type input "https://www.podchaser.com/podcasts/new-books-in-literature-51836"
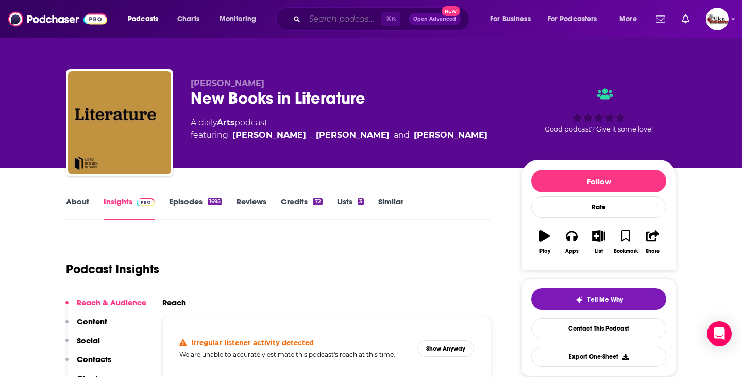
click at [352, 23] on input "Search podcasts, credits, & more..." at bounding box center [343, 19] width 77 height 16
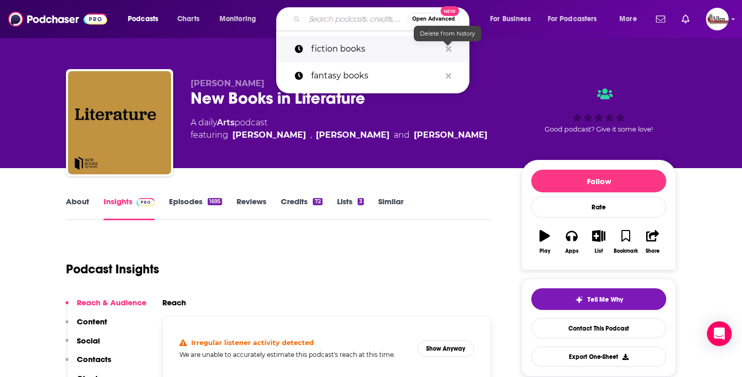
click at [450, 48] on icon "Search podcasts, credits, & more..." at bounding box center [449, 49] width 6 height 8
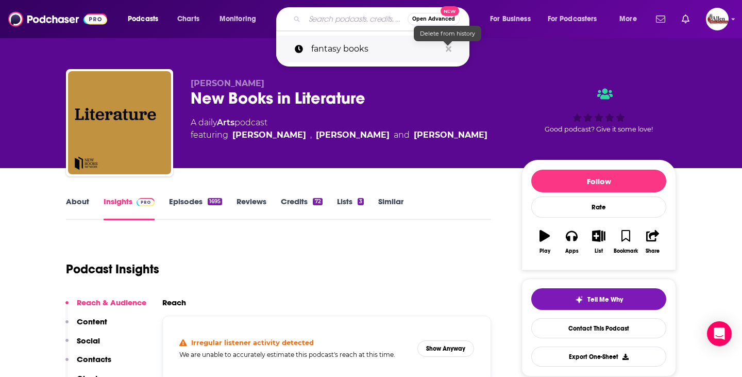
click at [449, 49] on icon "Search podcasts, credits, & more..." at bounding box center [449, 49] width 6 height 6
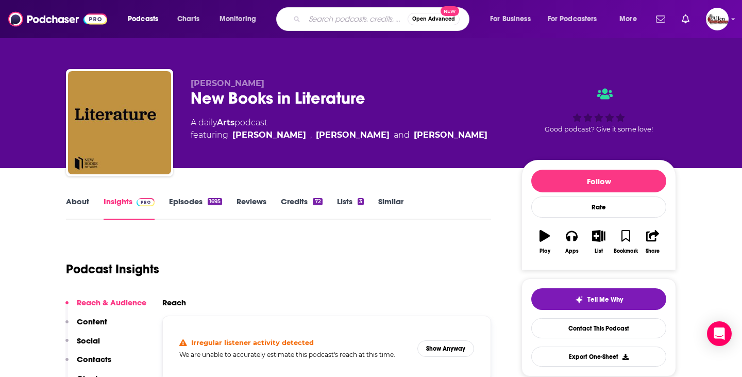
click at [389, 22] on input "Search podcasts, credits, & more..." at bounding box center [356, 19] width 103 height 16
type input "books"
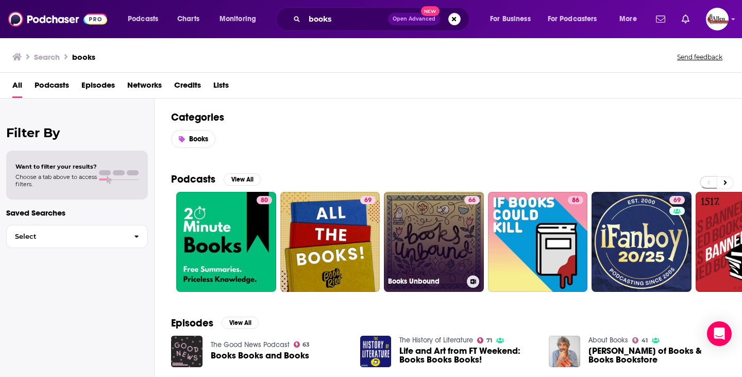
click at [427, 239] on link "66 Books Unbound" at bounding box center [434, 242] width 100 height 100
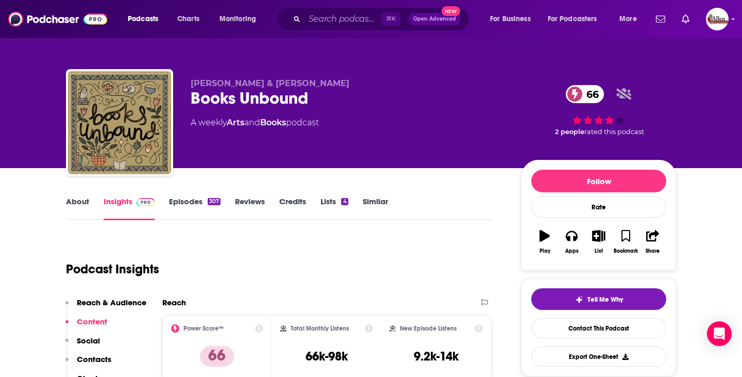
click at [196, 200] on link "Episodes 307" at bounding box center [195, 208] width 52 height 24
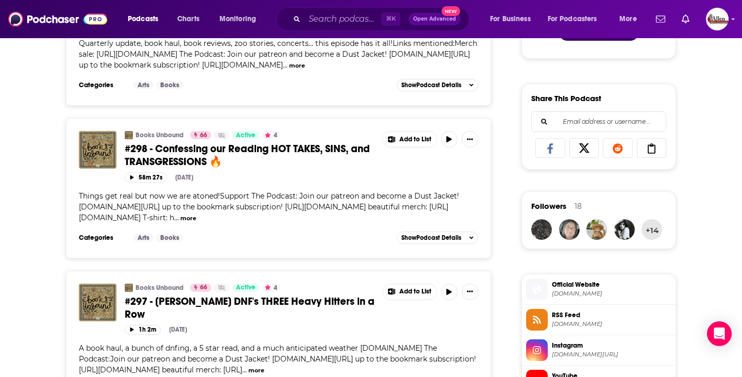
scroll to position [735, 0]
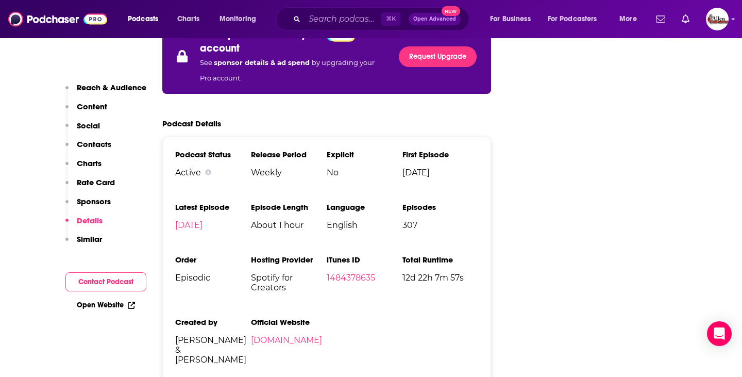
scroll to position [2246, 0]
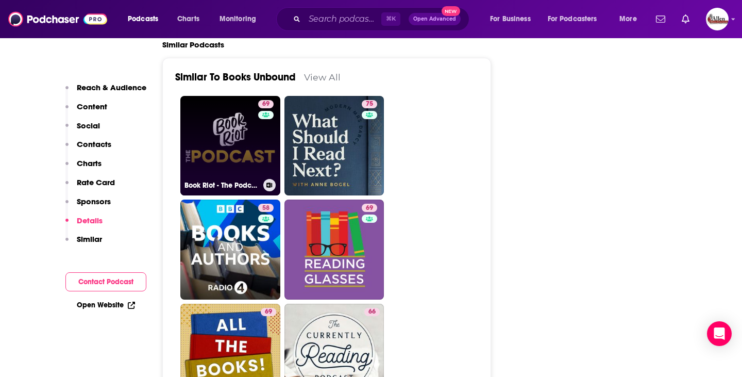
click at [235, 107] on link "69 Book Riot - The Podcast" at bounding box center [230, 146] width 100 height 100
type input "https://www.podchaser.com/podcasts/book-riot-the-podcast-21059"
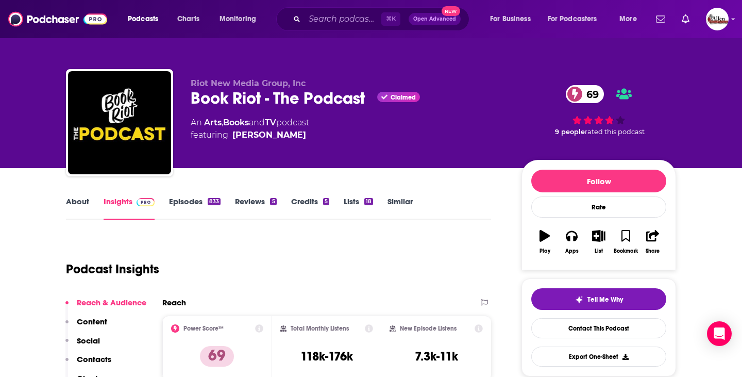
click at [186, 209] on link "Episodes 833" at bounding box center [195, 208] width 52 height 24
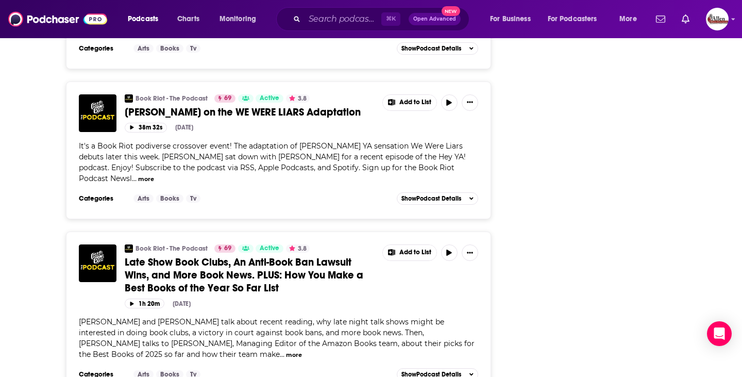
scroll to position [2765, 0]
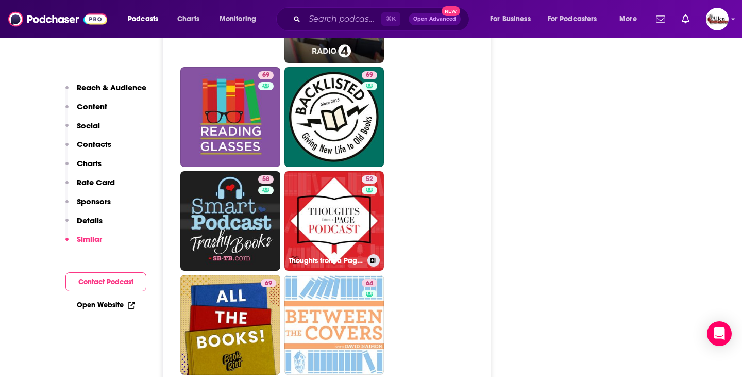
scroll to position [2749, 0]
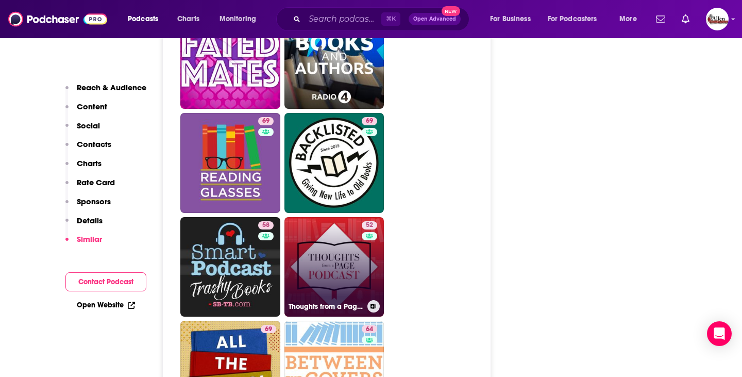
click at [330, 217] on link "52 Thoughts from a Page Podcast" at bounding box center [334, 267] width 100 height 100
type input "https://www.podchaser.com/podcasts/thoughts-from-a-page-podcast-1275928"
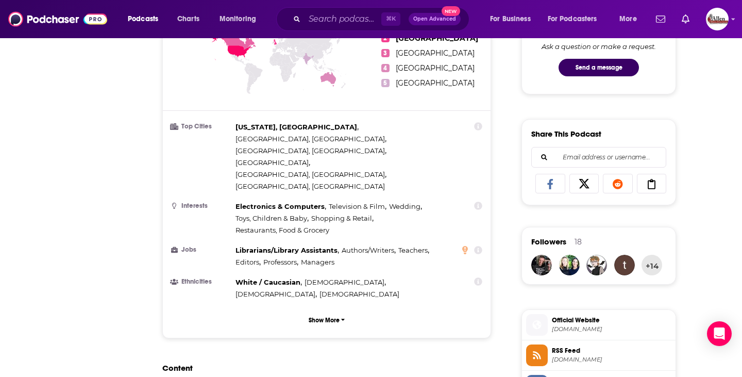
scroll to position [19, 0]
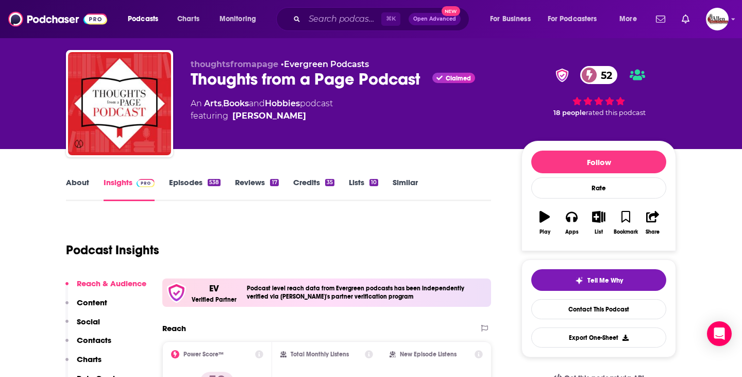
click at [180, 186] on link "Episodes 538" at bounding box center [195, 189] width 52 height 24
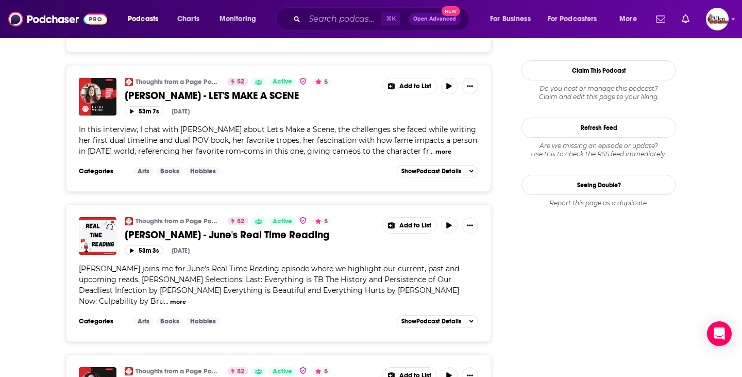
scroll to position [1335, 0]
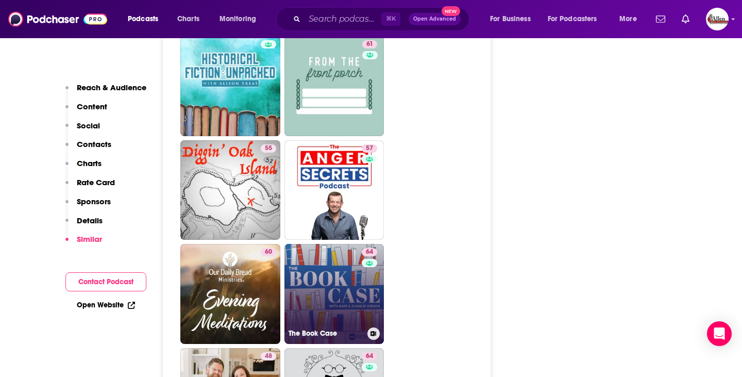
scroll to position [3217, 0]
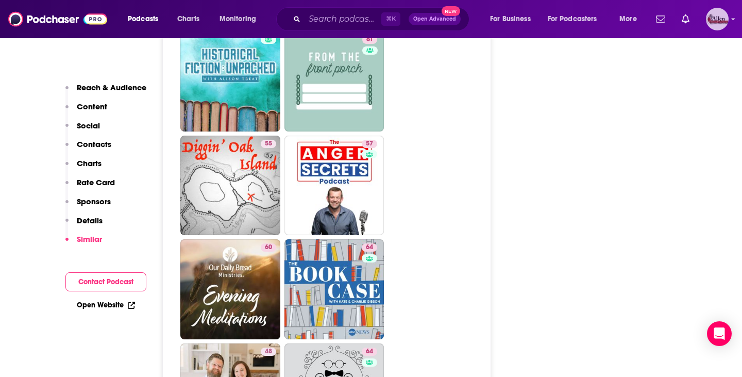
click at [711, 26] on img "Logged in as AllenMedia" at bounding box center [717, 19] width 23 height 23
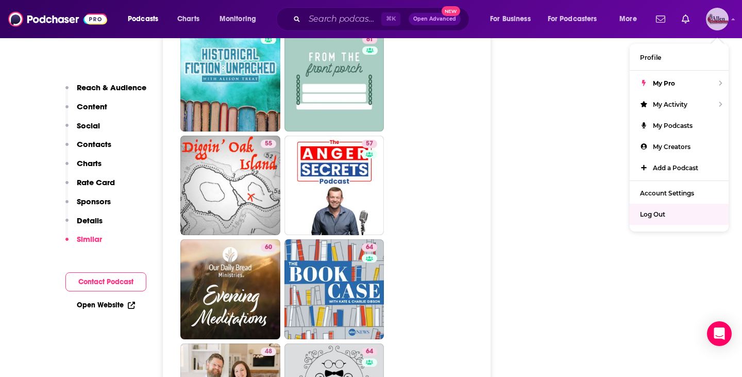
click at [674, 213] on div "Log Out" at bounding box center [679, 214] width 99 height 21
